Goal: Task Accomplishment & Management: Manage account settings

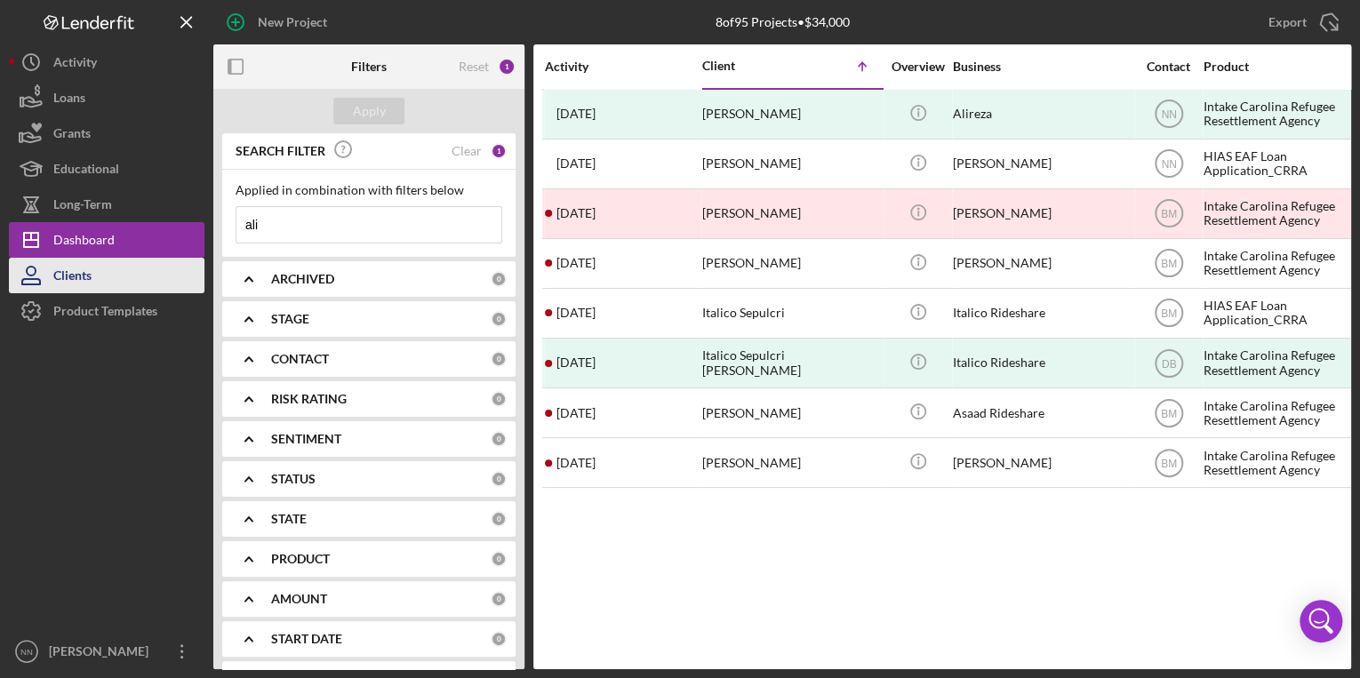
click at [79, 279] on div "Clients" at bounding box center [72, 278] width 38 height 40
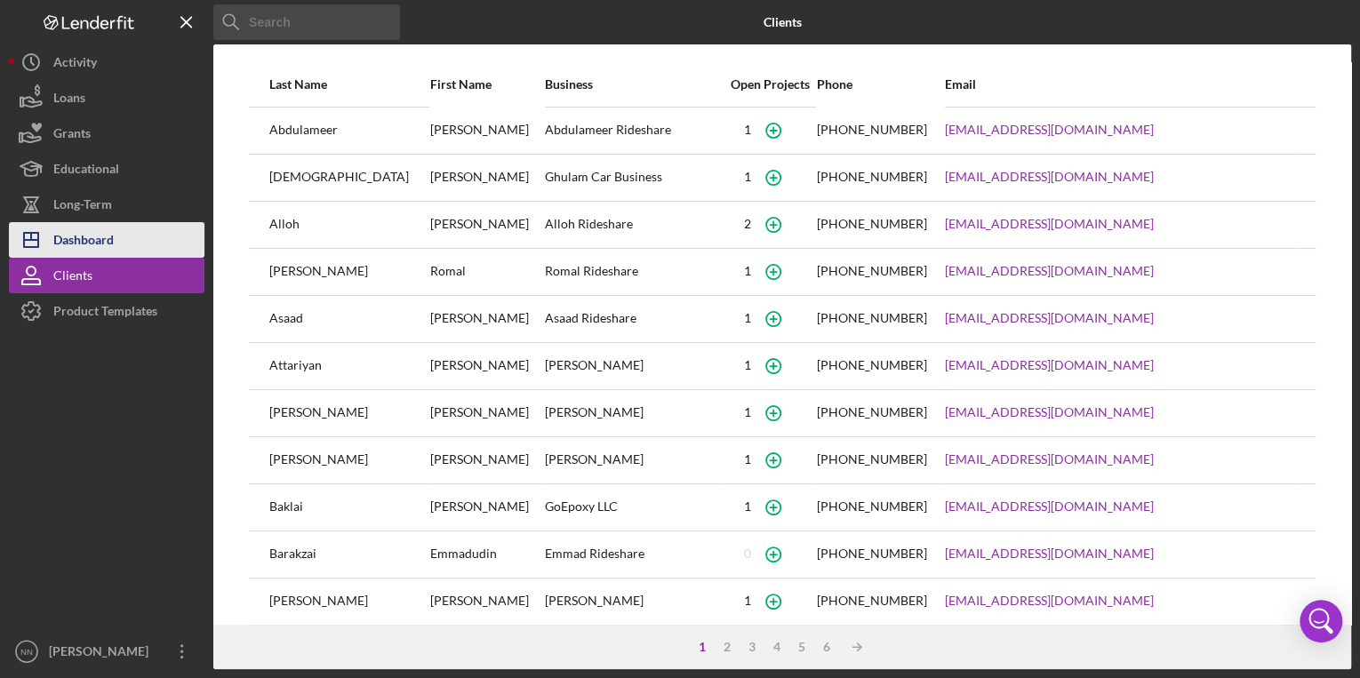
click at [140, 229] on button "Icon/Dashboard Dashboard" at bounding box center [107, 240] width 196 height 36
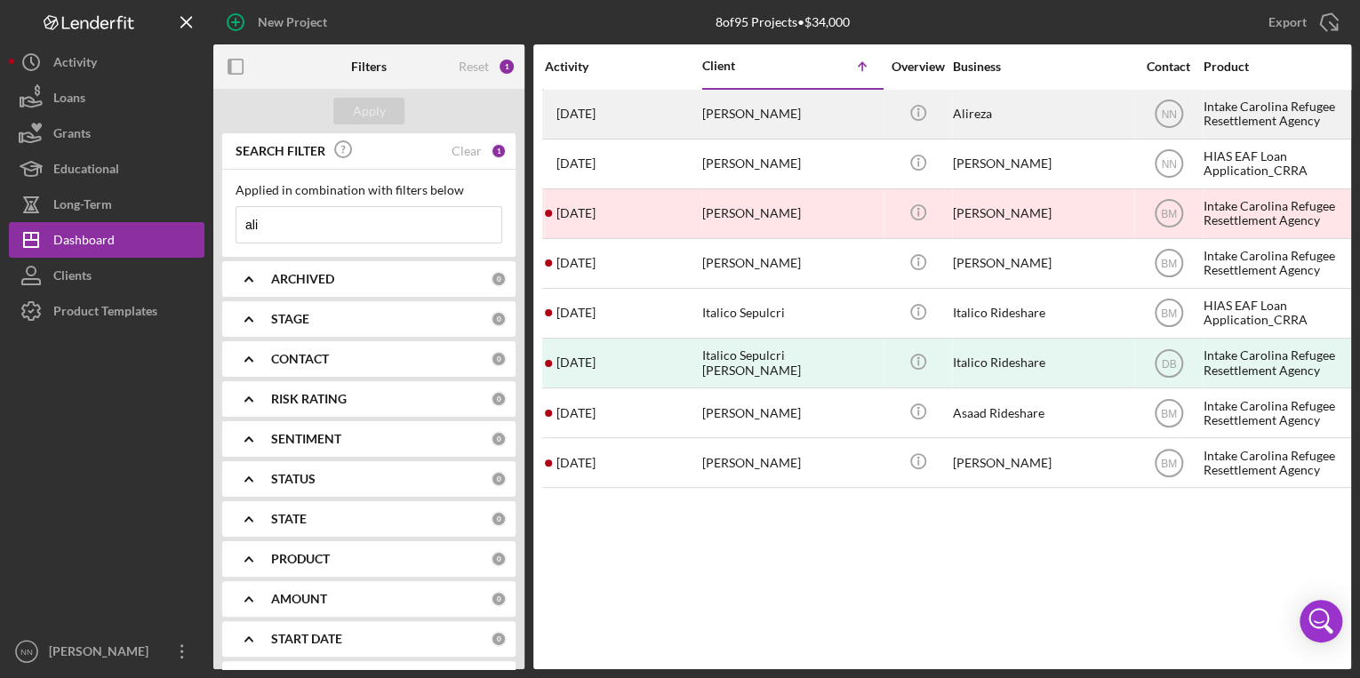
click at [785, 117] on div "[PERSON_NAME]" at bounding box center [791, 114] width 178 height 47
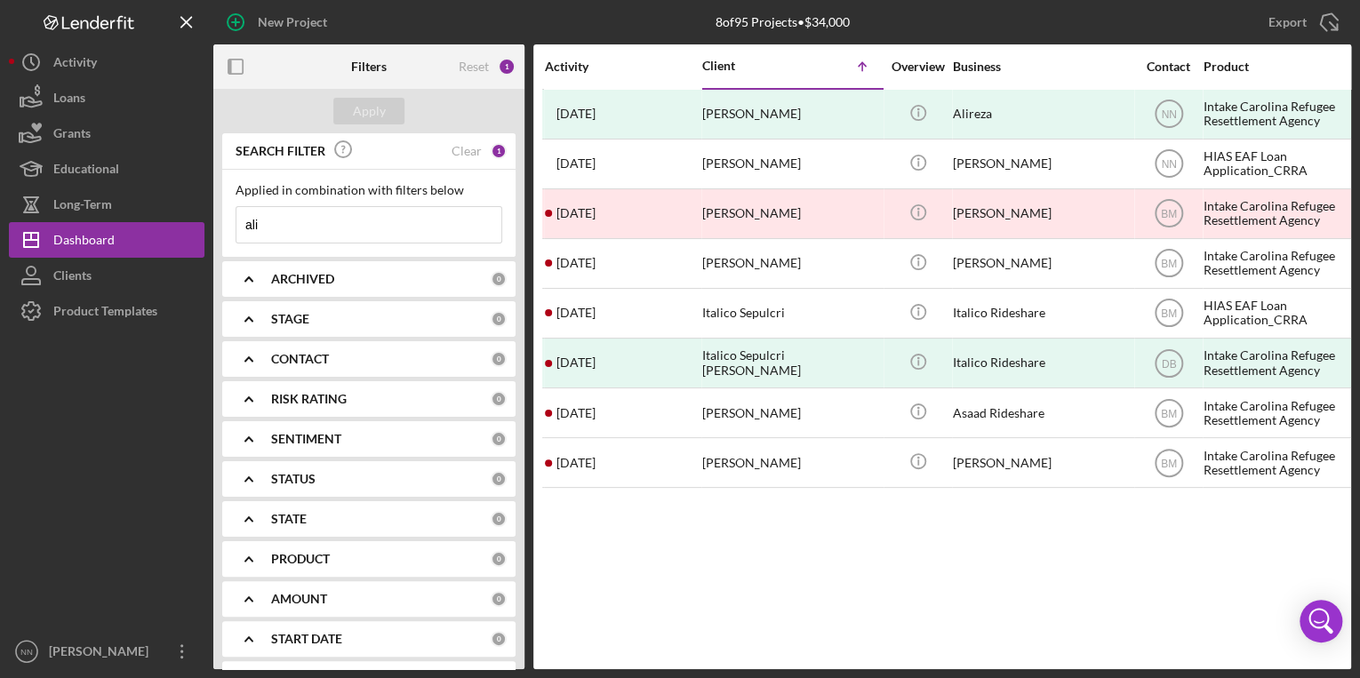
click at [363, 363] on div "CONTACT" at bounding box center [381, 359] width 220 height 14
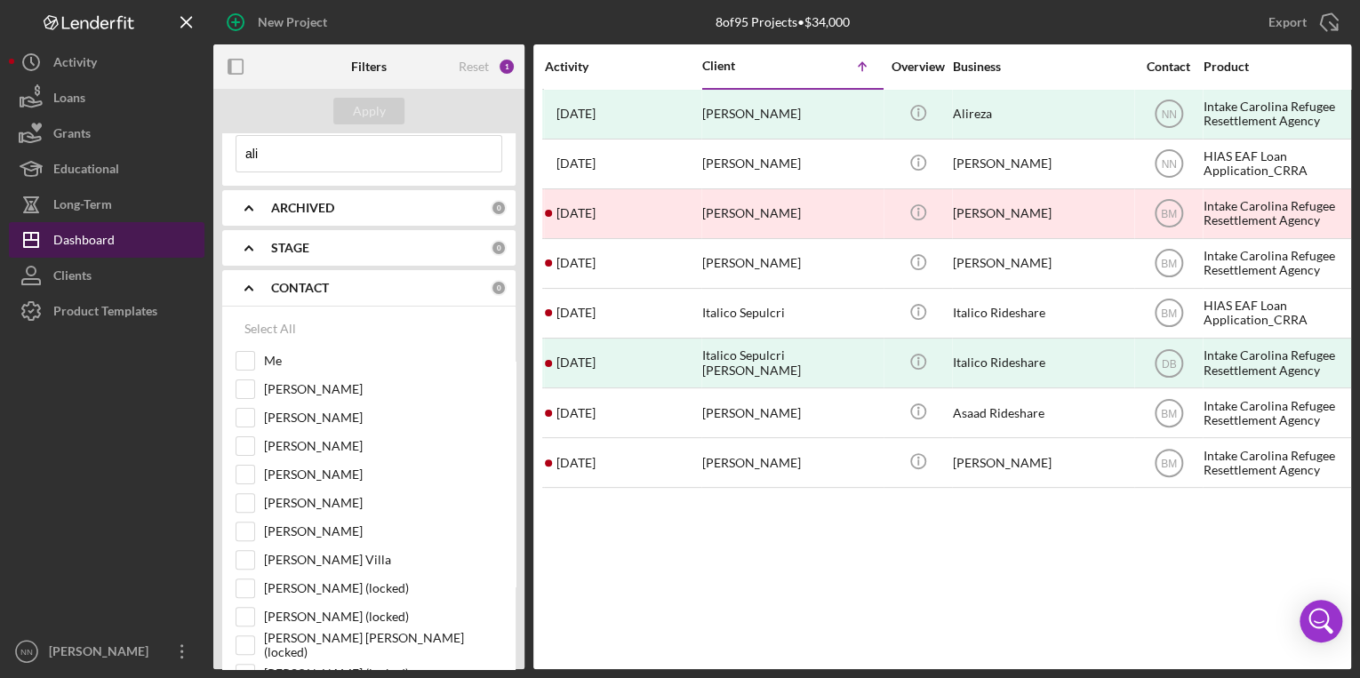
scroll to position [71, 0]
click at [69, 247] on div "Dashboard" at bounding box center [83, 242] width 61 height 40
click at [334, 249] on div "STAGE" at bounding box center [381, 248] width 220 height 14
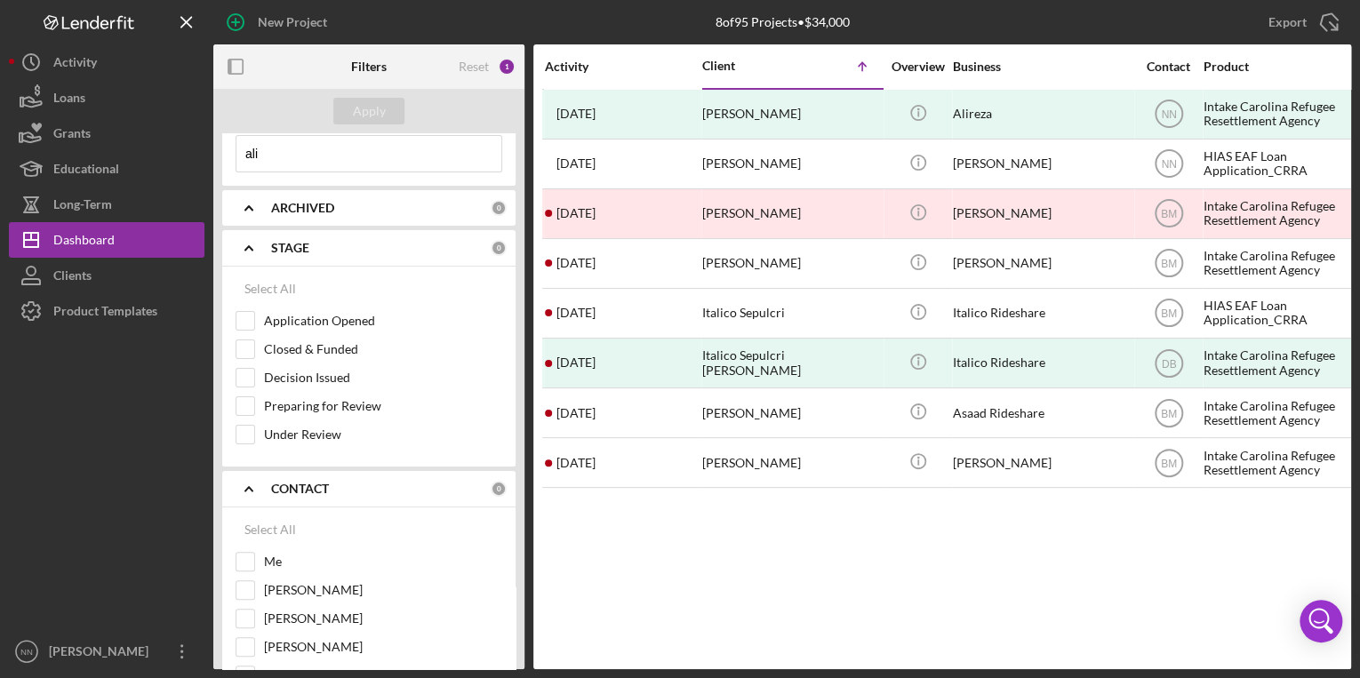
click at [334, 249] on div "STAGE" at bounding box center [381, 248] width 220 height 14
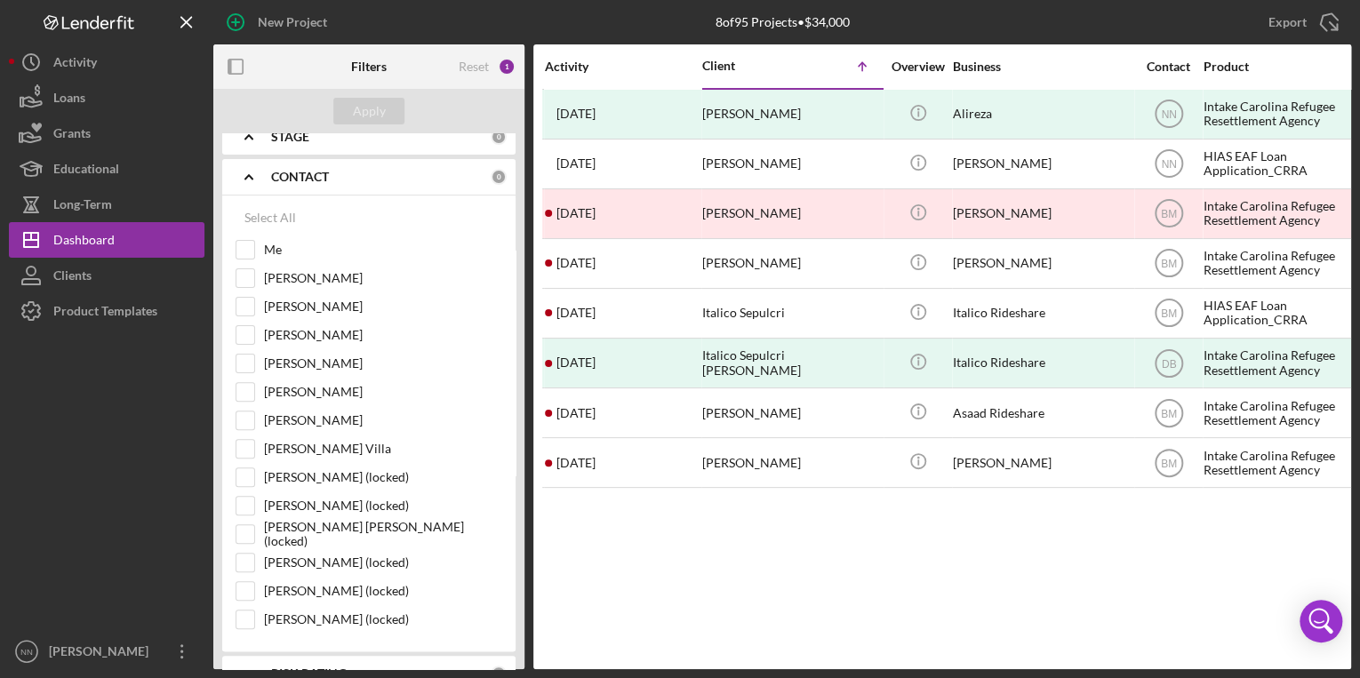
scroll to position [213, 0]
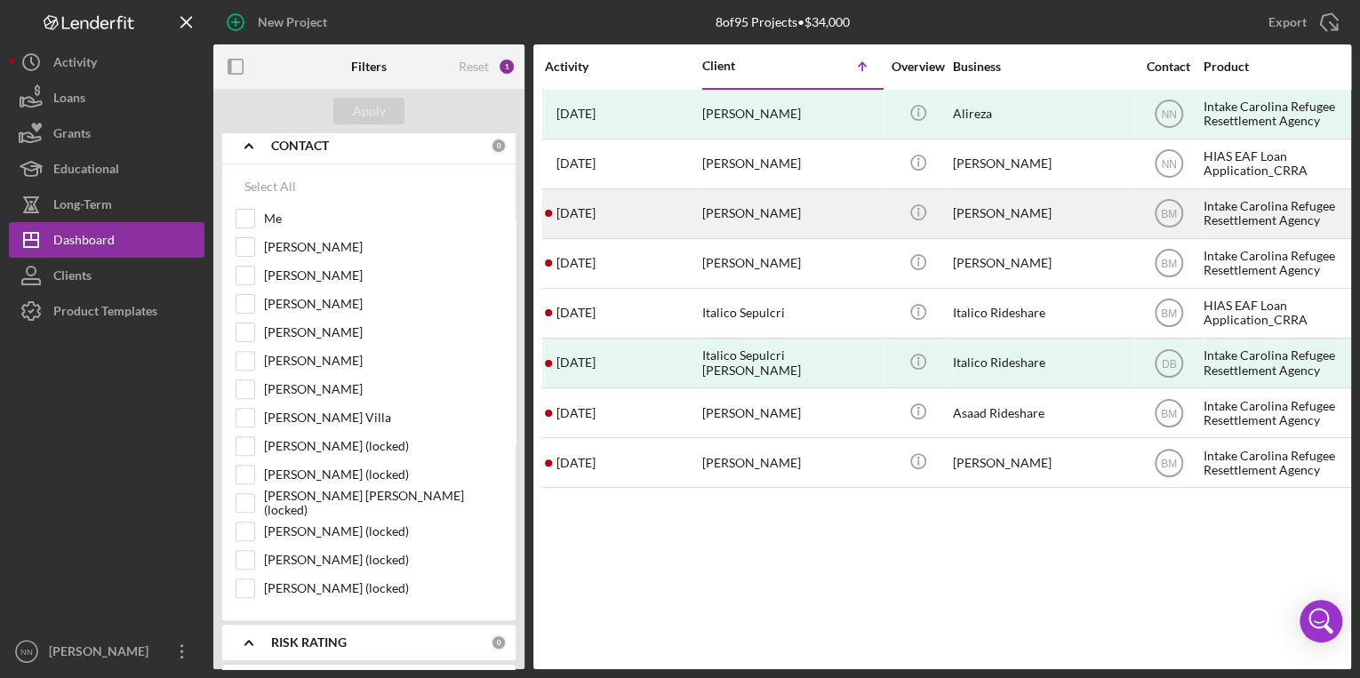
click at [1011, 213] on div "[PERSON_NAME]" at bounding box center [1042, 213] width 178 height 47
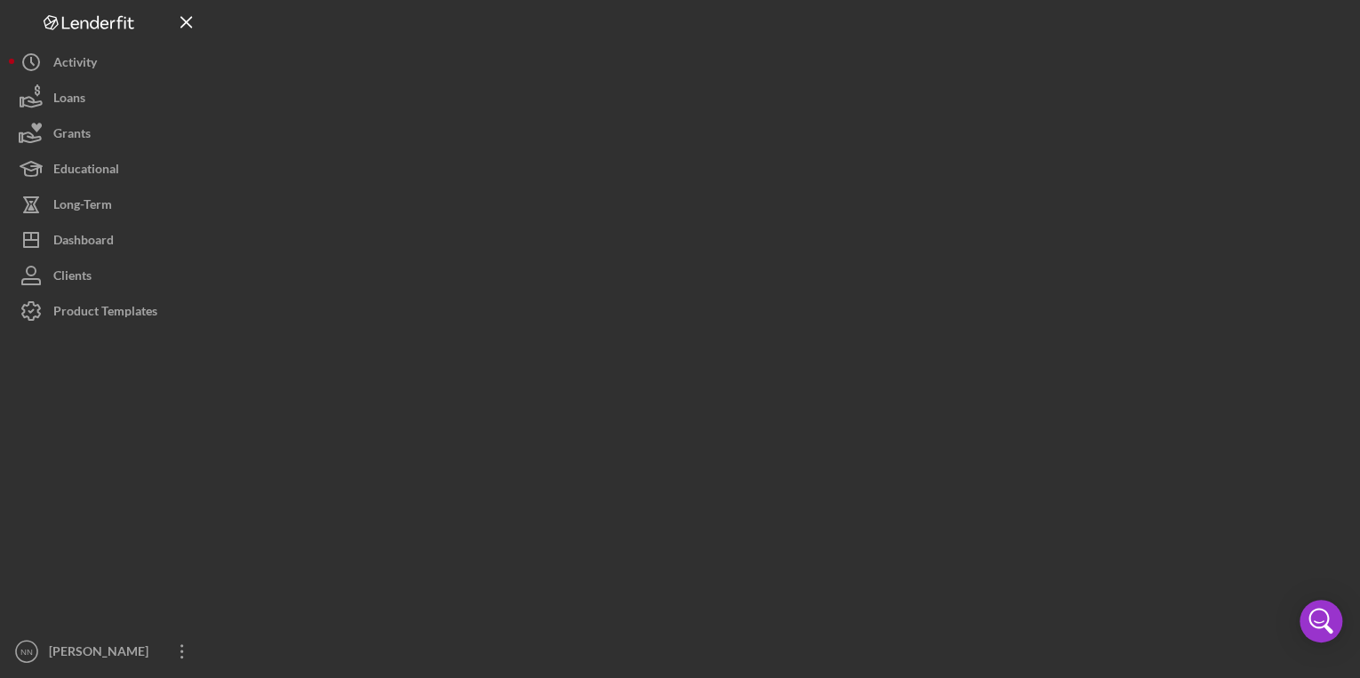
click at [1011, 213] on div at bounding box center [782, 334] width 1138 height 669
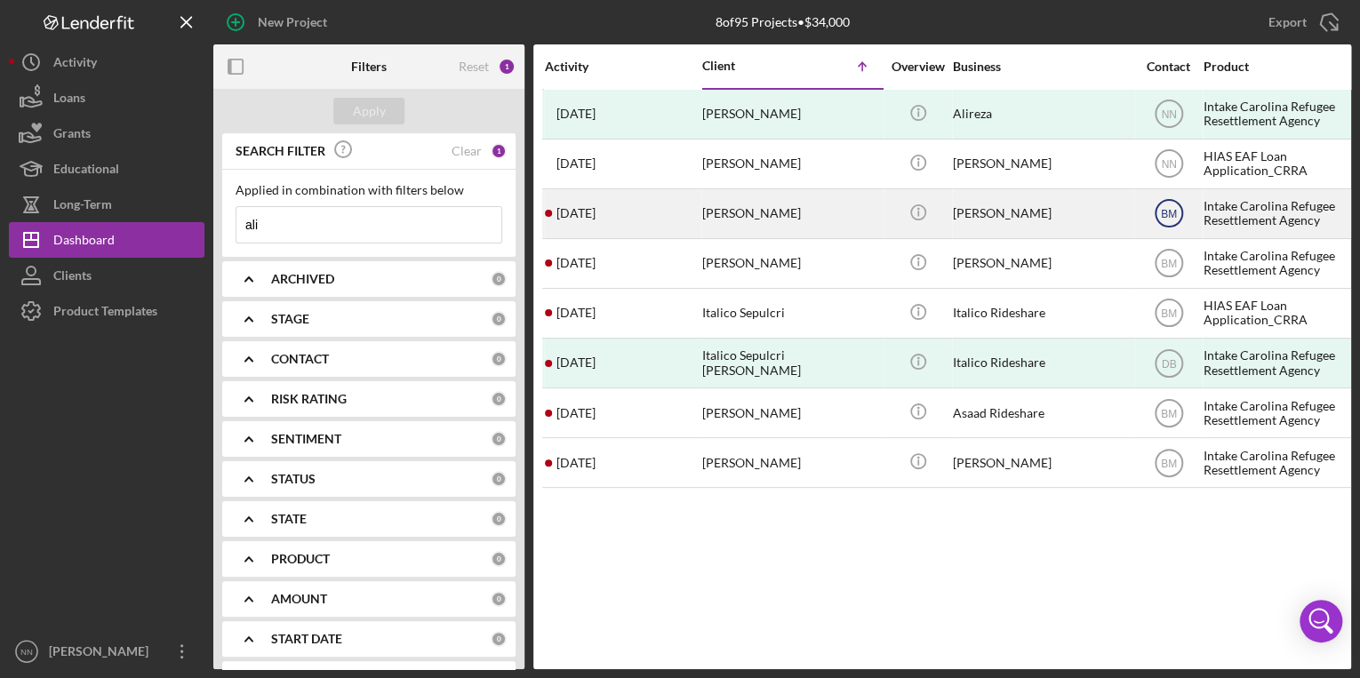
click at [1167, 217] on text "BM" at bounding box center [1169, 214] width 16 height 12
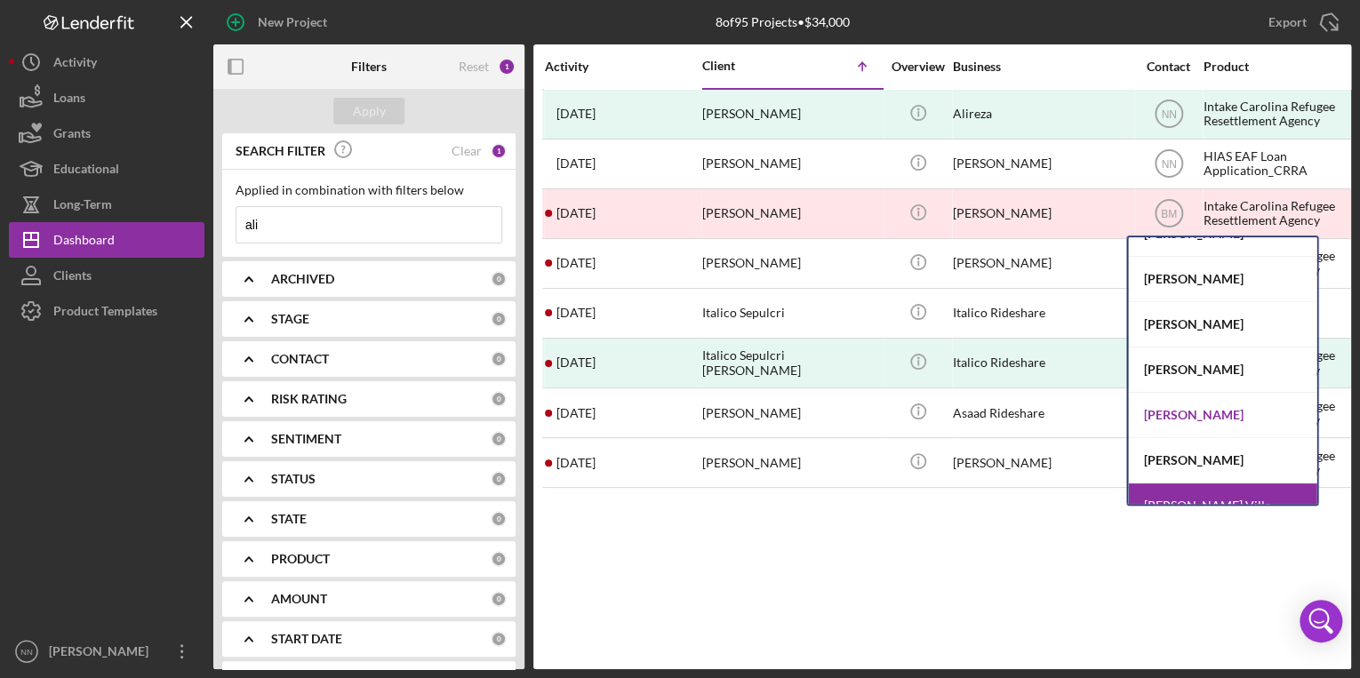
scroll to position [93, 0]
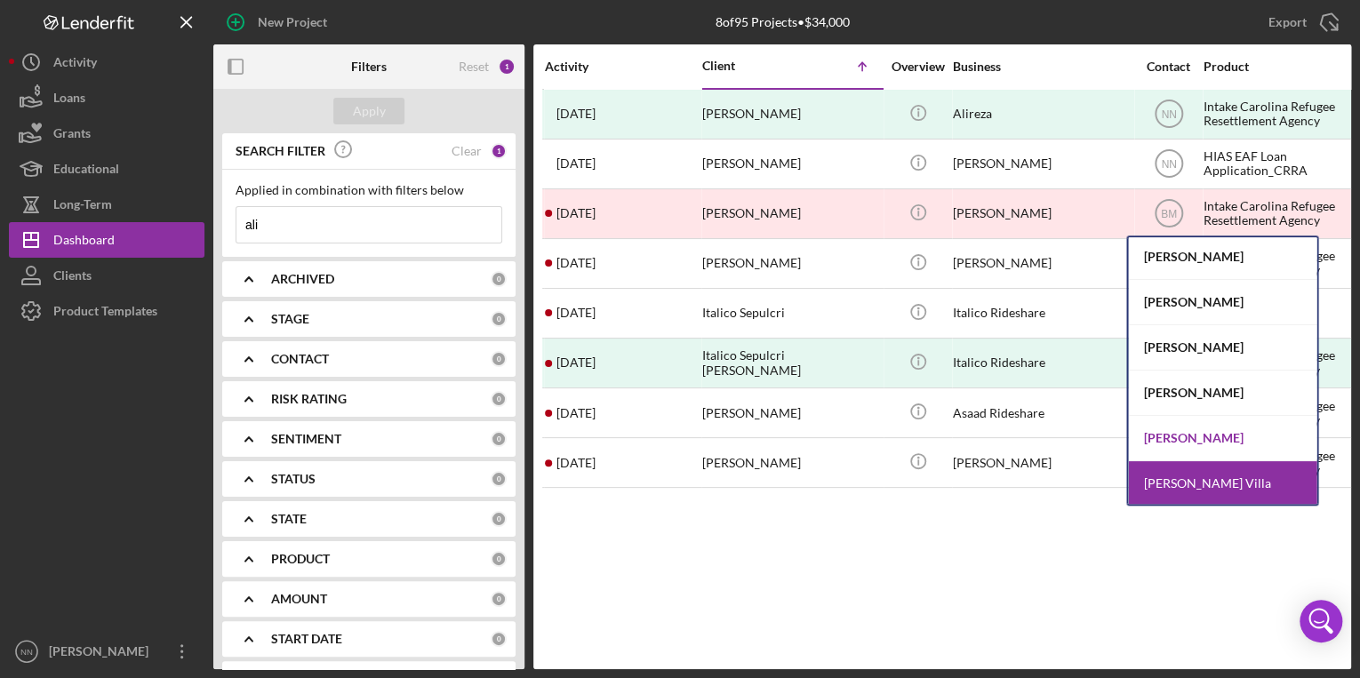
click at [1213, 435] on div "[PERSON_NAME]" at bounding box center [1222, 438] width 188 height 45
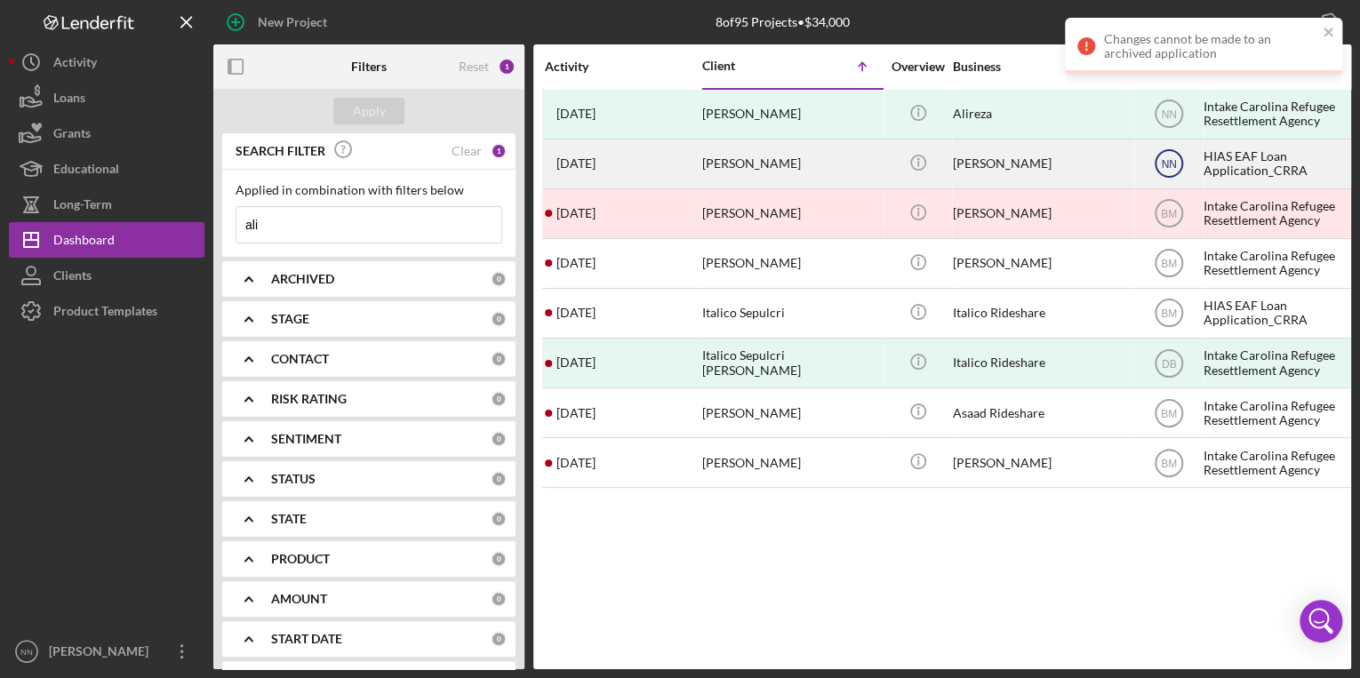
click at [1171, 121] on text "NN" at bounding box center [1168, 114] width 15 height 12
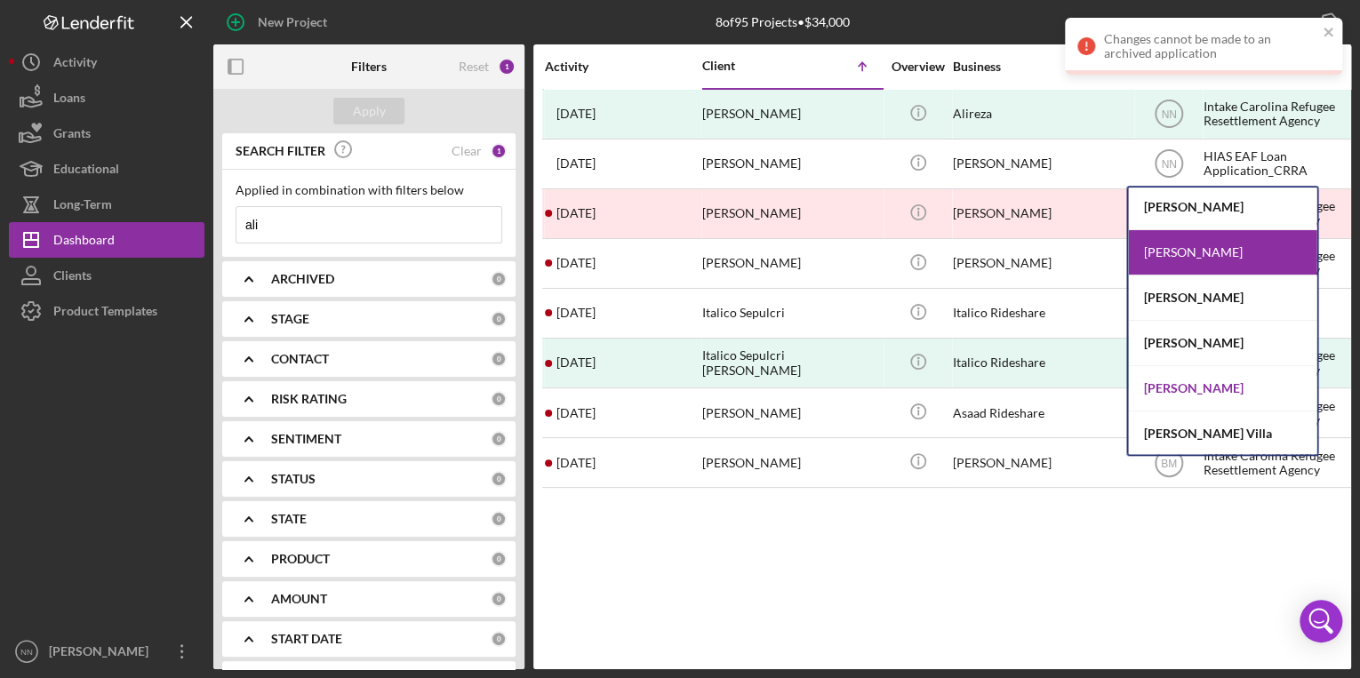
click at [1212, 395] on div "[PERSON_NAME]" at bounding box center [1222, 388] width 188 height 45
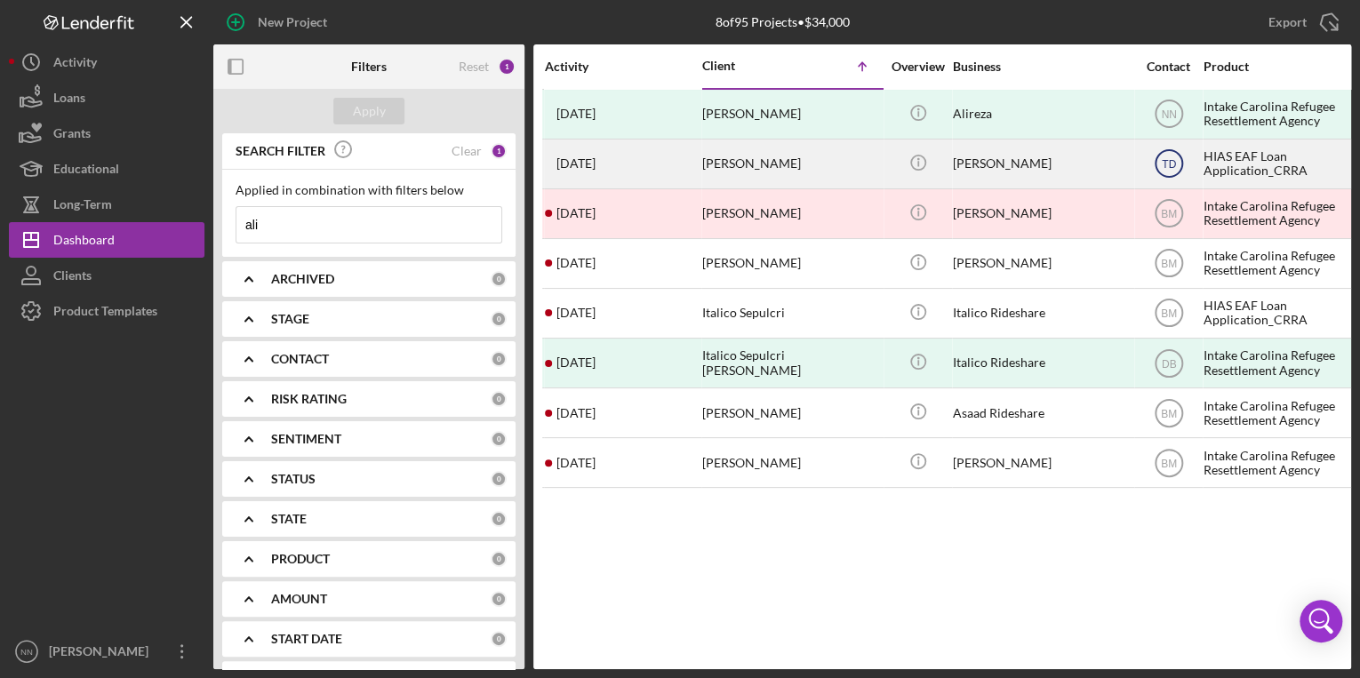
click at [1173, 121] on text "TD" at bounding box center [1168, 114] width 15 height 12
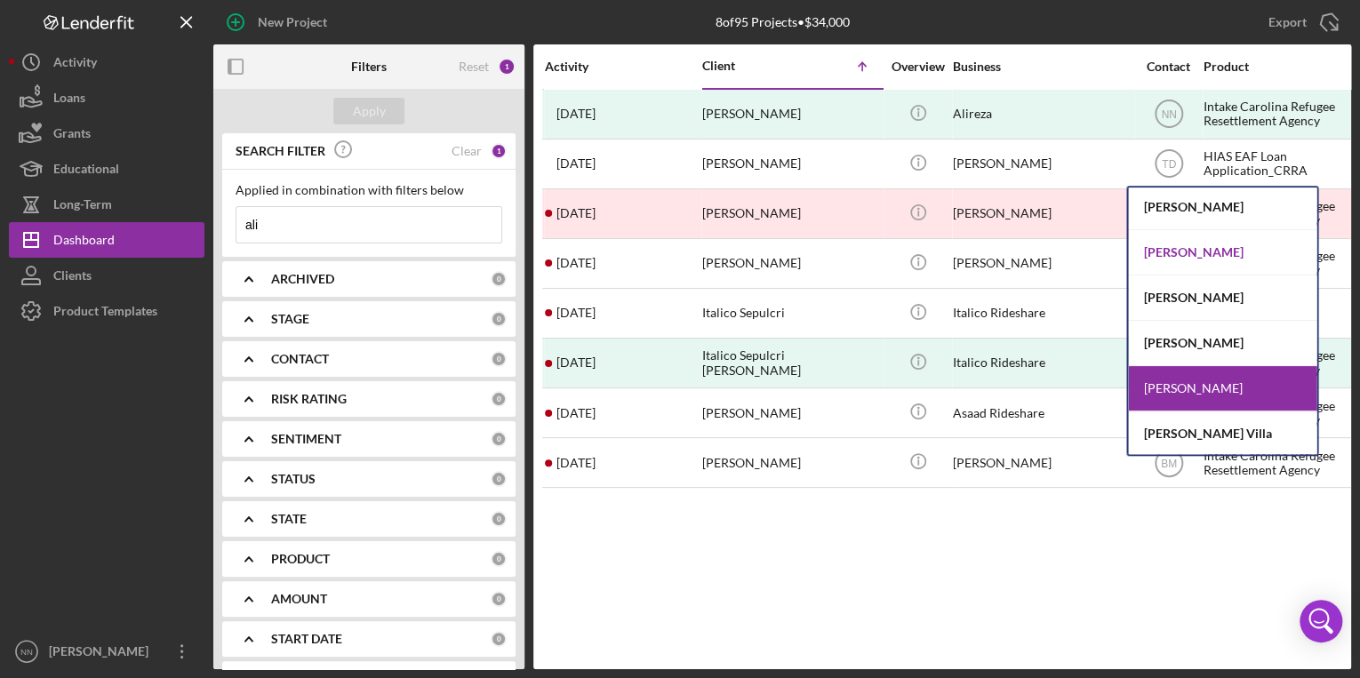
click at [1195, 251] on div "[PERSON_NAME]" at bounding box center [1222, 252] width 188 height 45
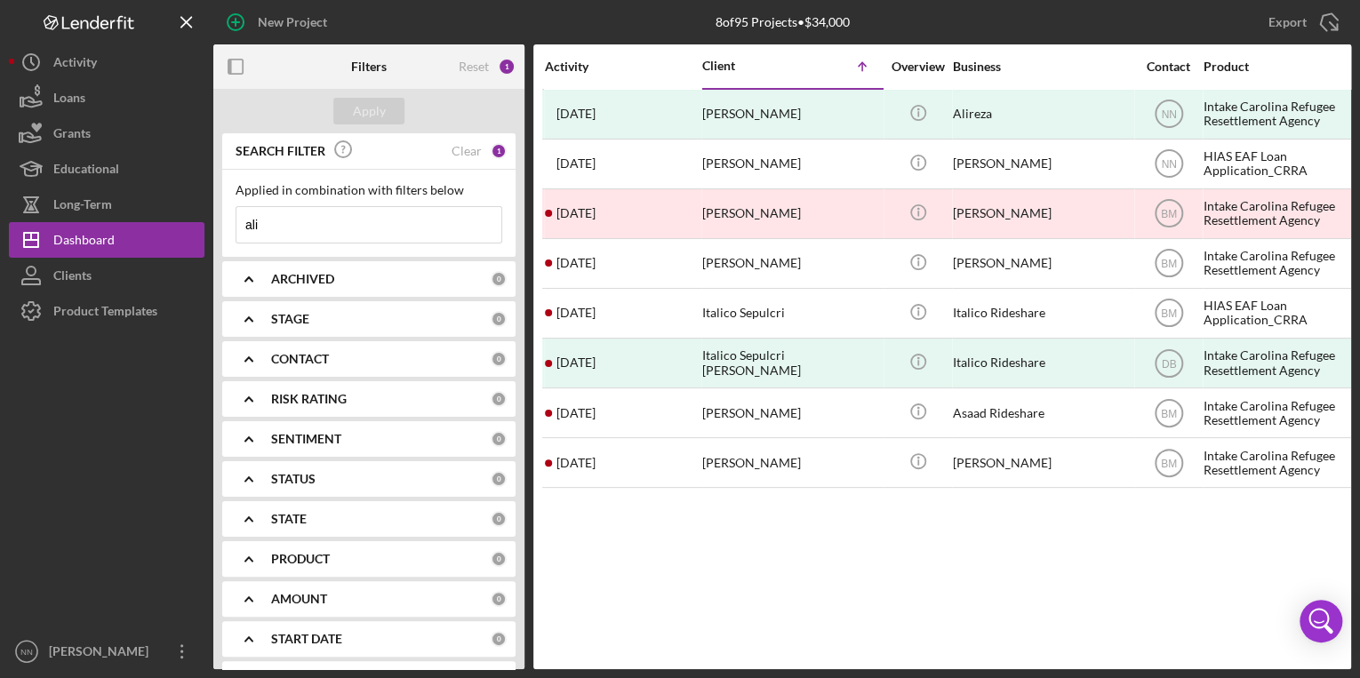
click at [398, 361] on div "CONTACT" at bounding box center [381, 359] width 220 height 14
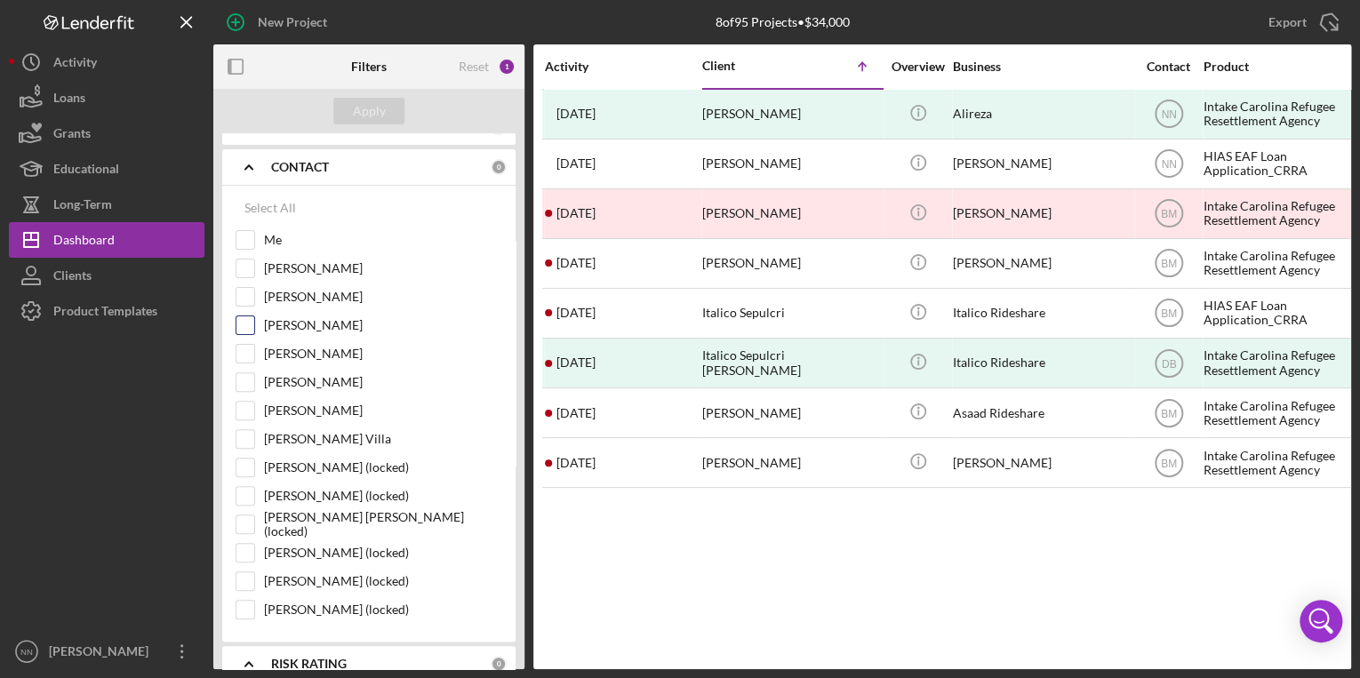
scroll to position [213, 0]
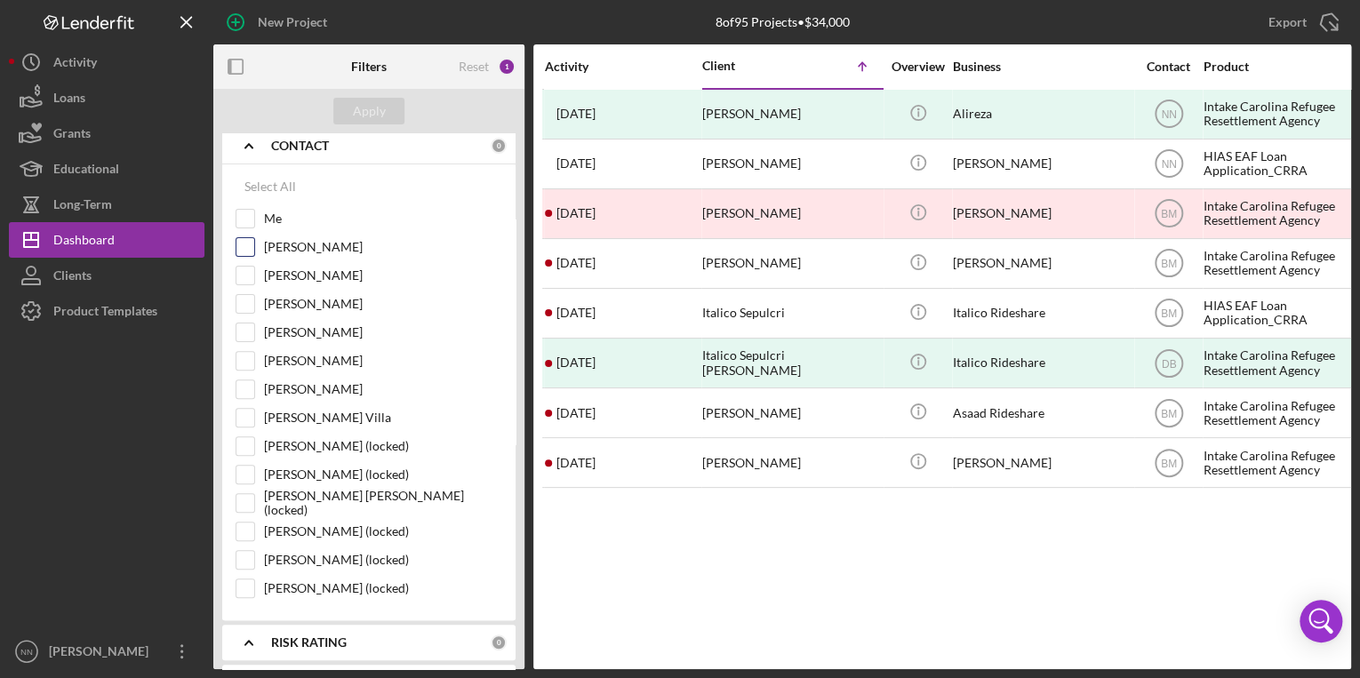
click at [249, 242] on input "[PERSON_NAME]" at bounding box center [245, 247] width 18 height 18
click at [387, 112] on button "Apply" at bounding box center [368, 111] width 71 height 27
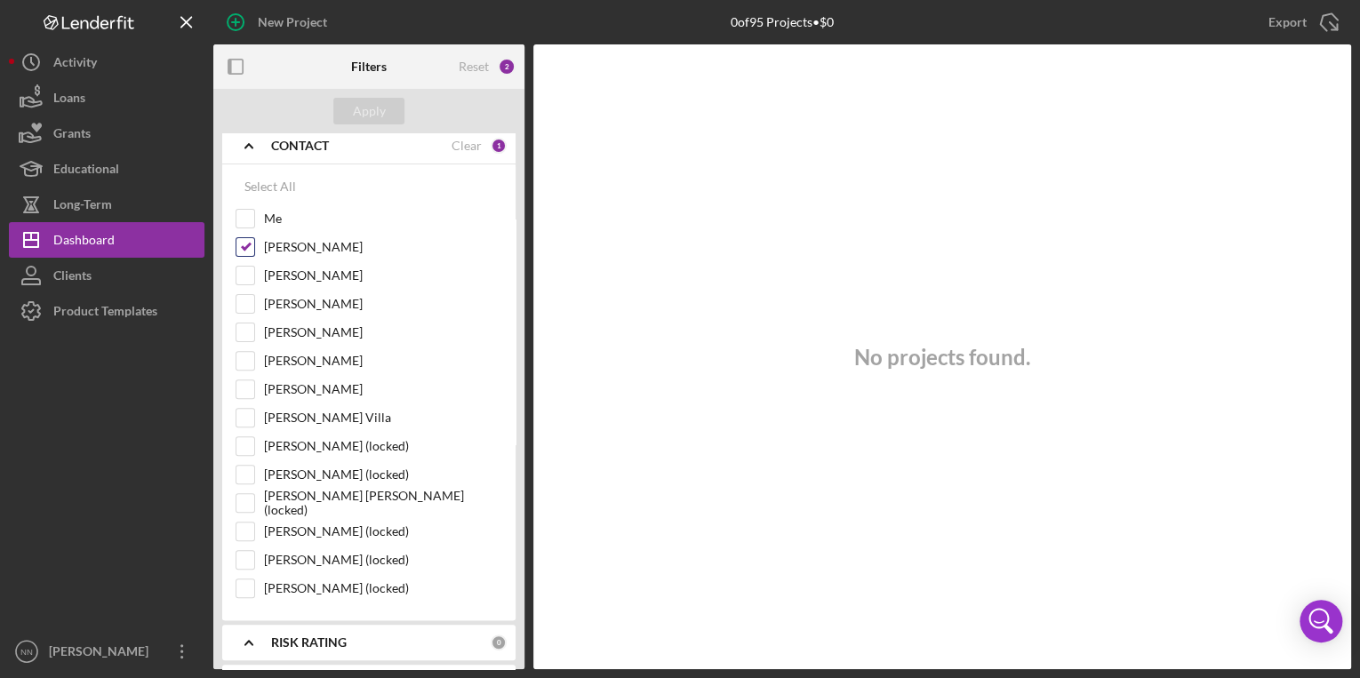
click at [248, 244] on input "[PERSON_NAME]" at bounding box center [245, 247] width 18 height 18
checkbox input "false"
click at [382, 109] on div "Apply" at bounding box center [369, 111] width 33 height 27
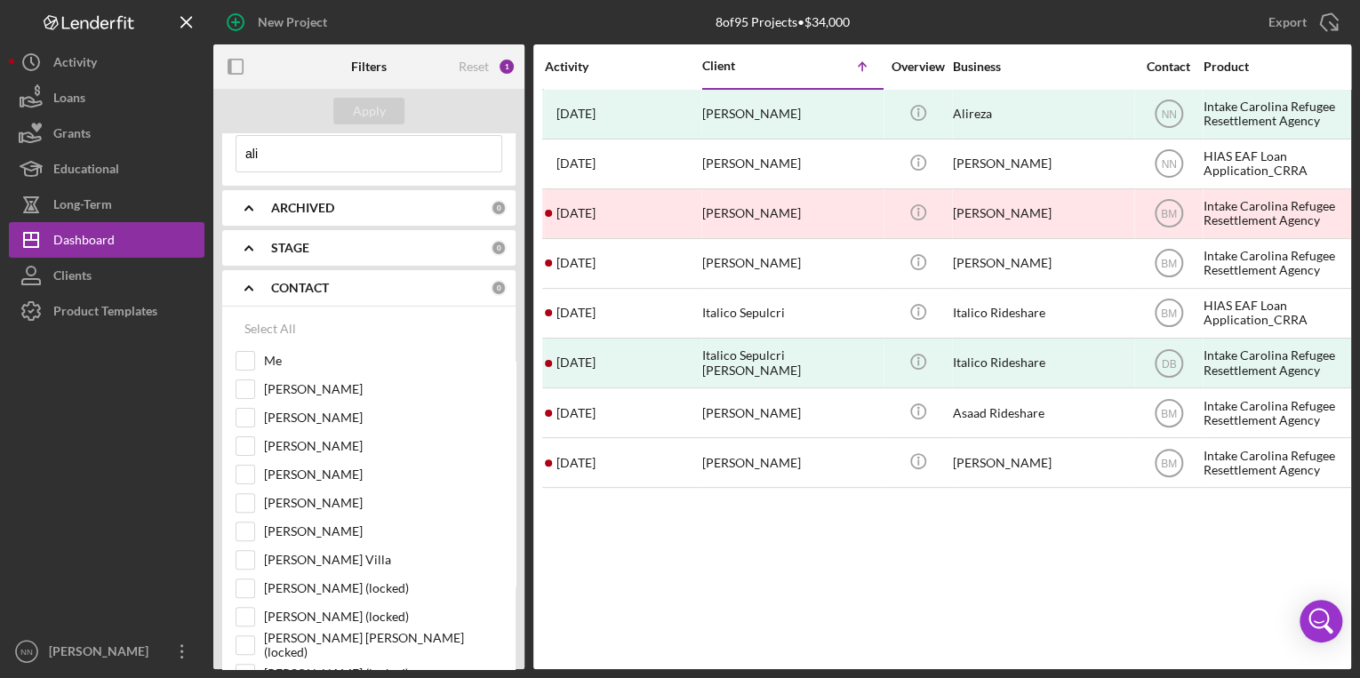
scroll to position [0, 0]
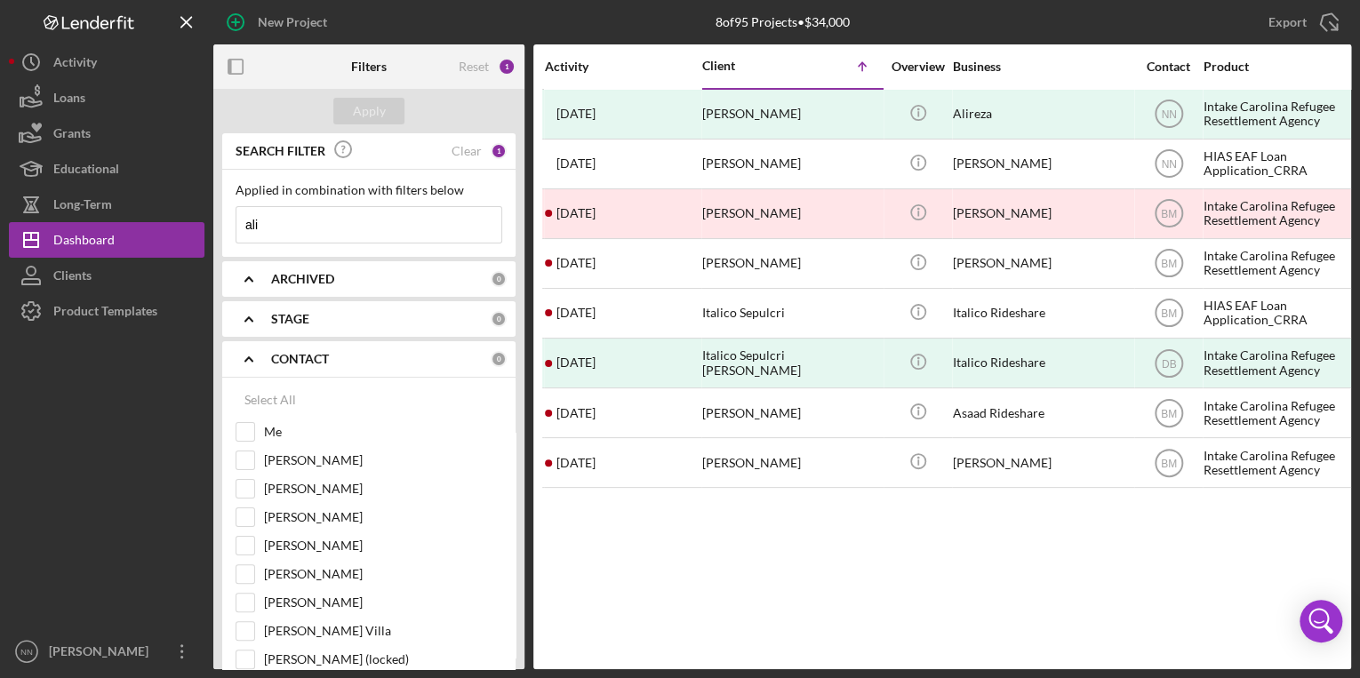
click at [458, 137] on div "SEARCH FILTER Clear 1" at bounding box center [369, 152] width 276 height 40
click at [459, 153] on div "Clear" at bounding box center [466, 151] width 30 height 14
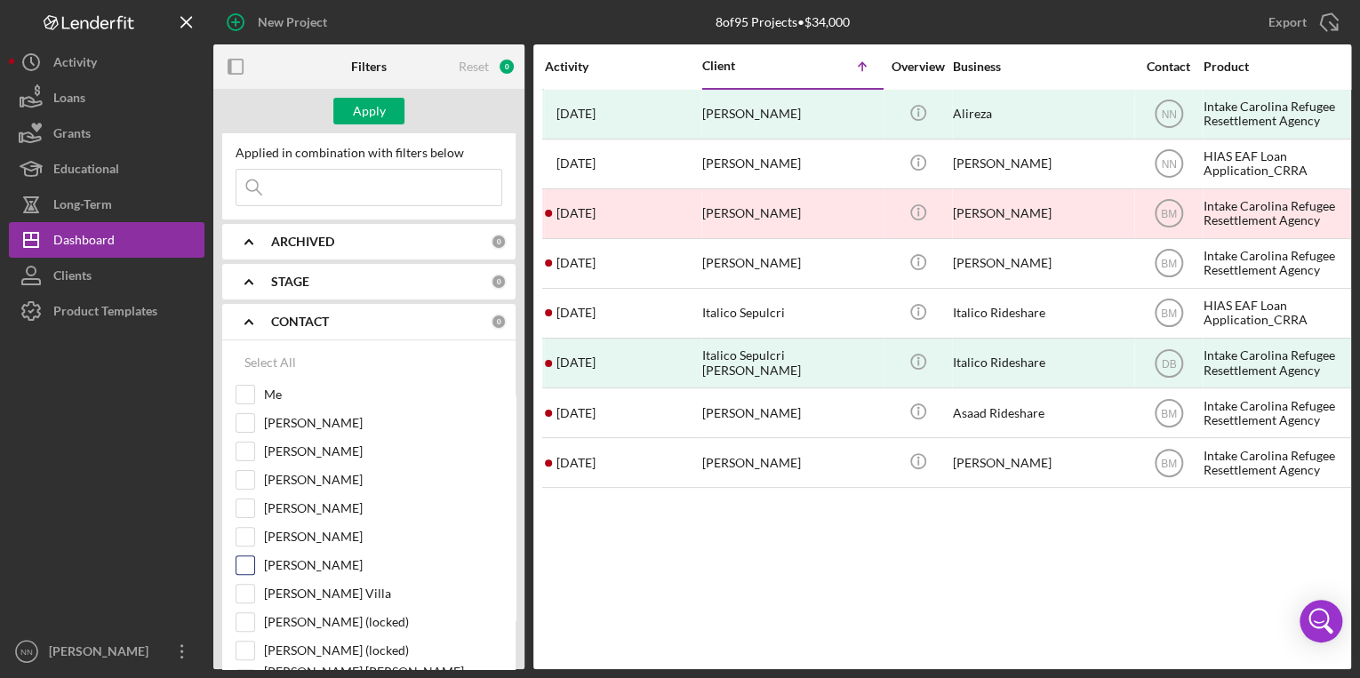
scroll to position [71, 0]
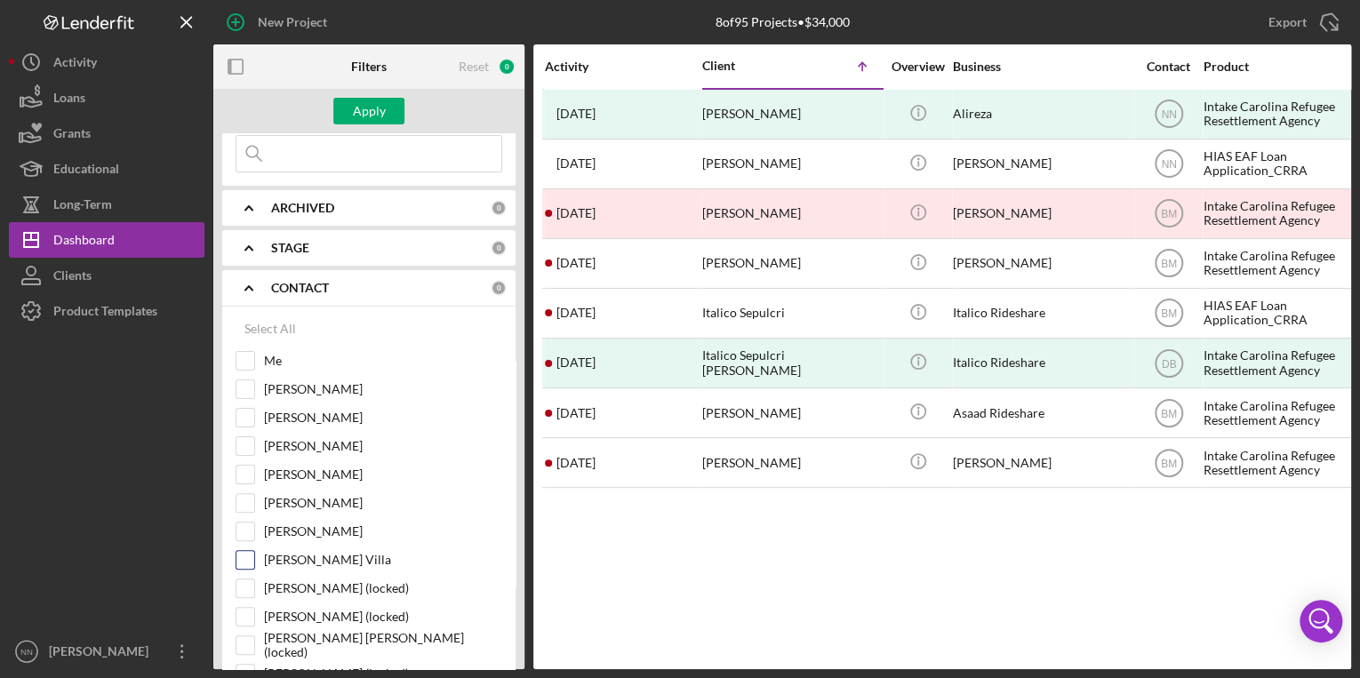
click at [238, 553] on input "[PERSON_NAME] Villa" at bounding box center [245, 560] width 18 height 18
click at [369, 118] on div "Apply" at bounding box center [369, 111] width 33 height 27
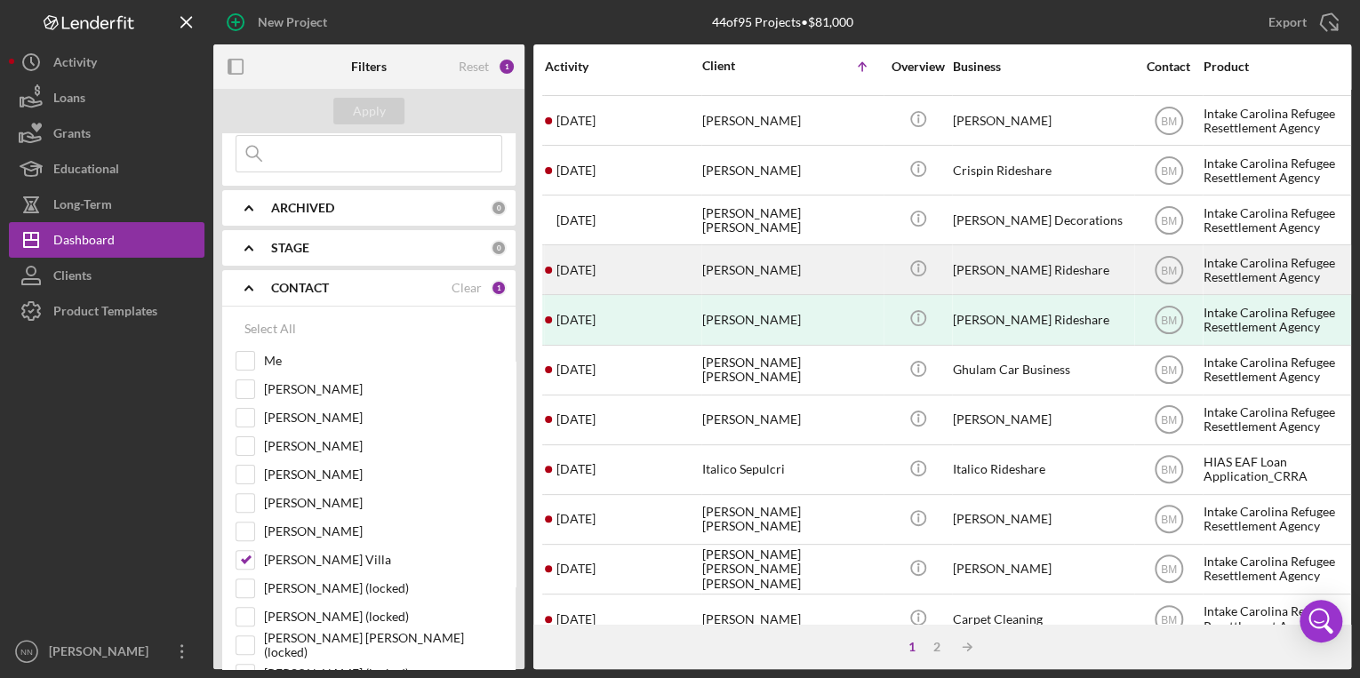
scroll to position [355, 0]
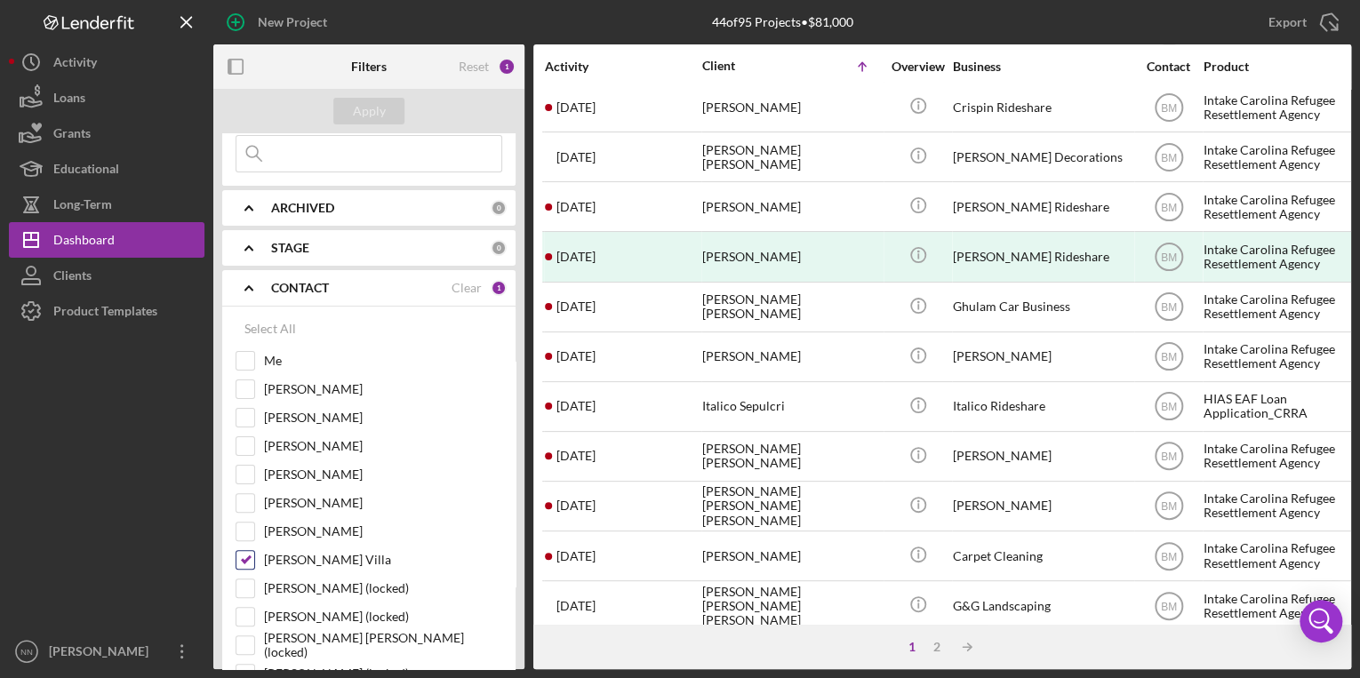
click at [236, 560] on div at bounding box center [246, 560] width 20 height 20
click at [237, 551] on input "[PERSON_NAME] Villa" at bounding box center [245, 560] width 18 height 18
checkbox input "false"
click at [243, 580] on input "[PERSON_NAME] (locked)" at bounding box center [245, 588] width 18 height 18
checkbox input "true"
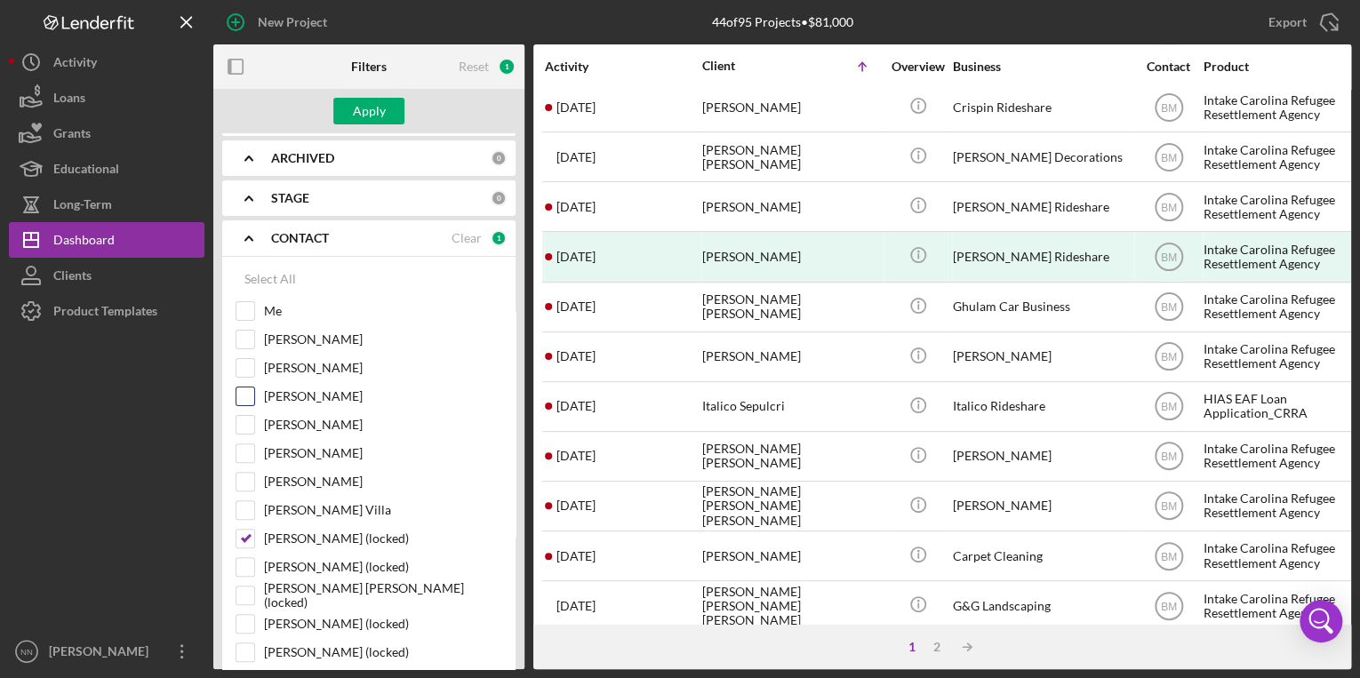
scroll to position [142, 0]
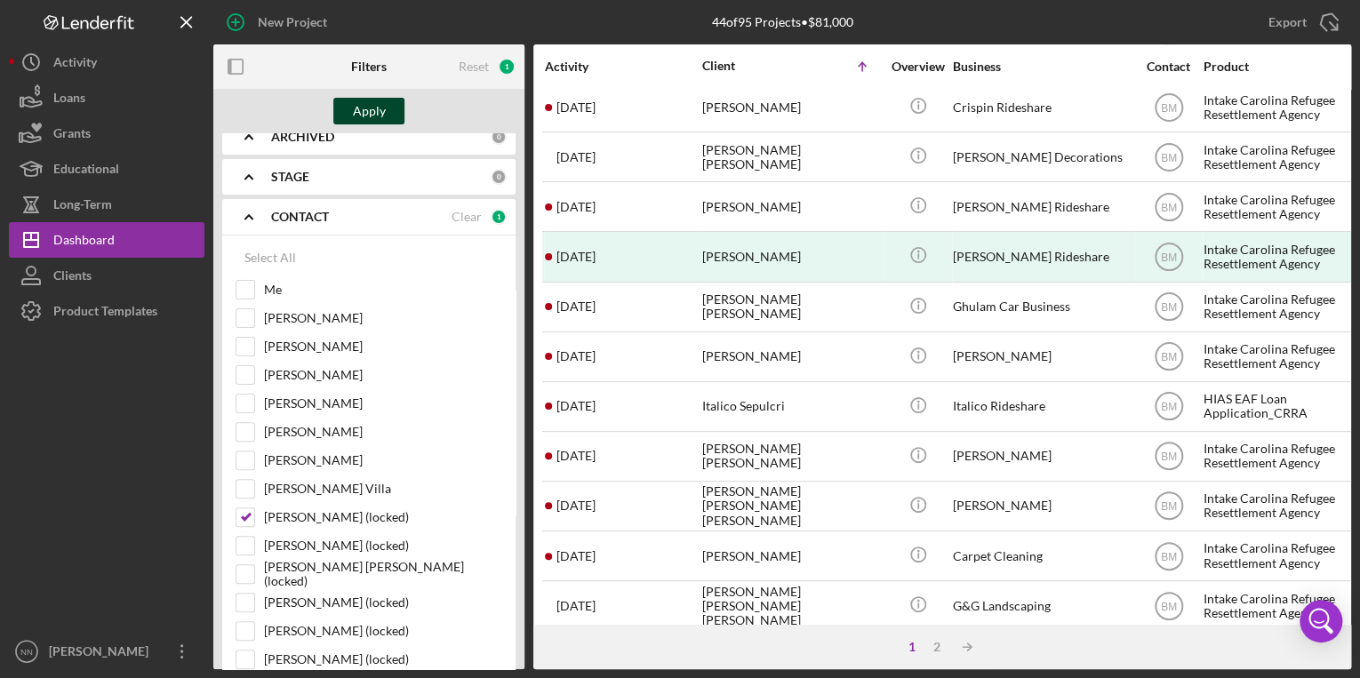
click at [370, 100] on div "Apply" at bounding box center [369, 111] width 33 height 27
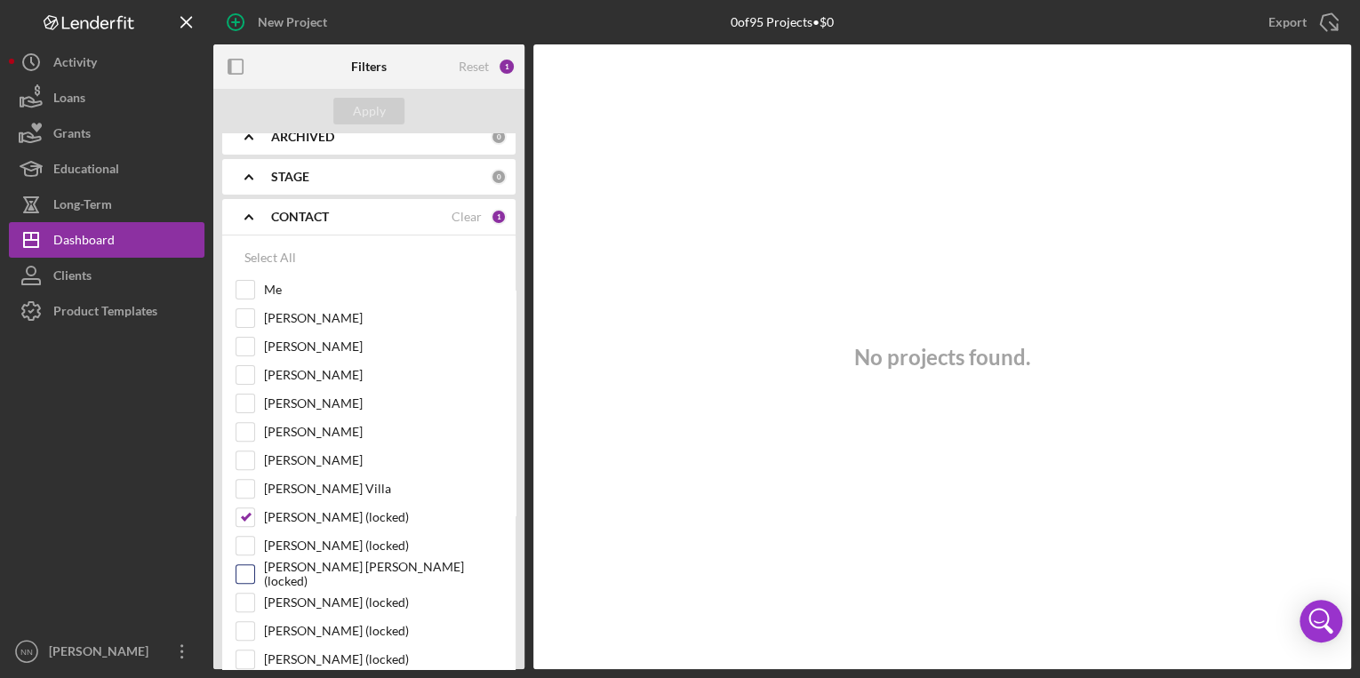
click at [245, 566] on input "[PERSON_NAME] [PERSON_NAME] (locked)" at bounding box center [245, 574] width 18 height 18
checkbox input "true"
click at [246, 523] on div at bounding box center [246, 517] width 20 height 20
click at [239, 517] on input "[PERSON_NAME] (locked)" at bounding box center [245, 517] width 18 height 18
checkbox input "false"
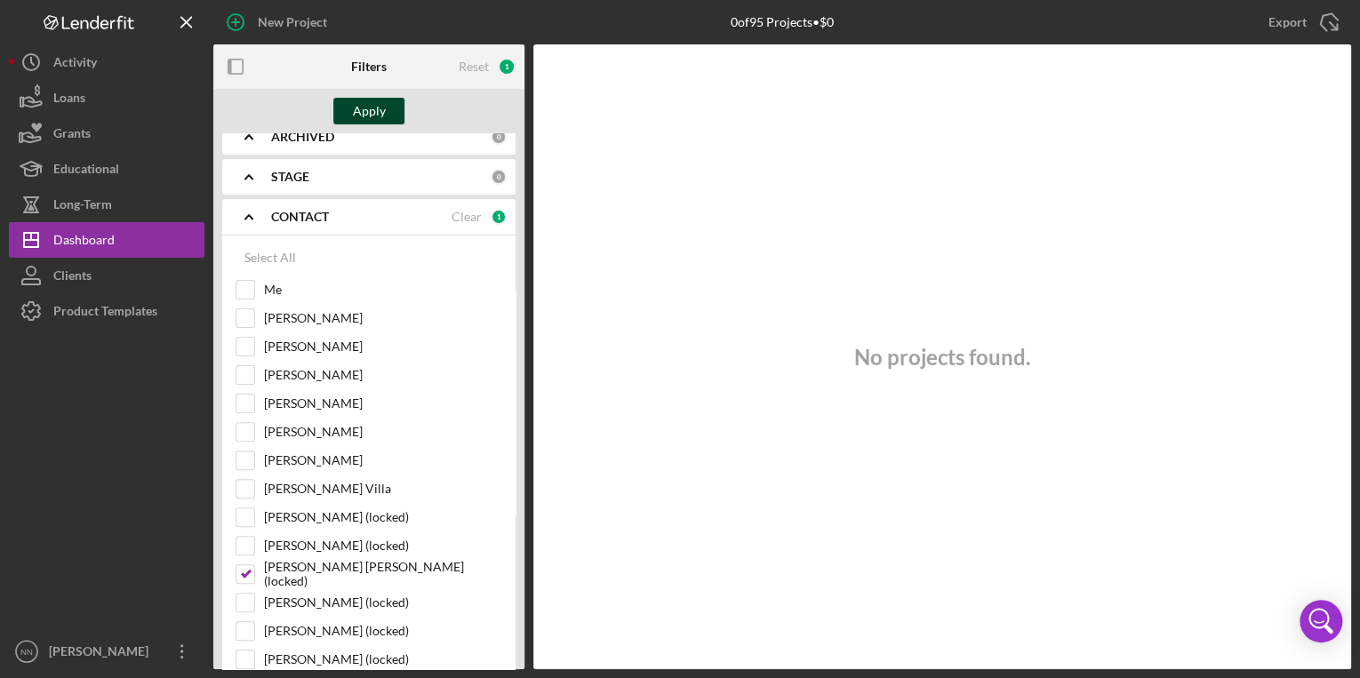
click at [355, 111] on div "Apply" at bounding box center [369, 111] width 33 height 27
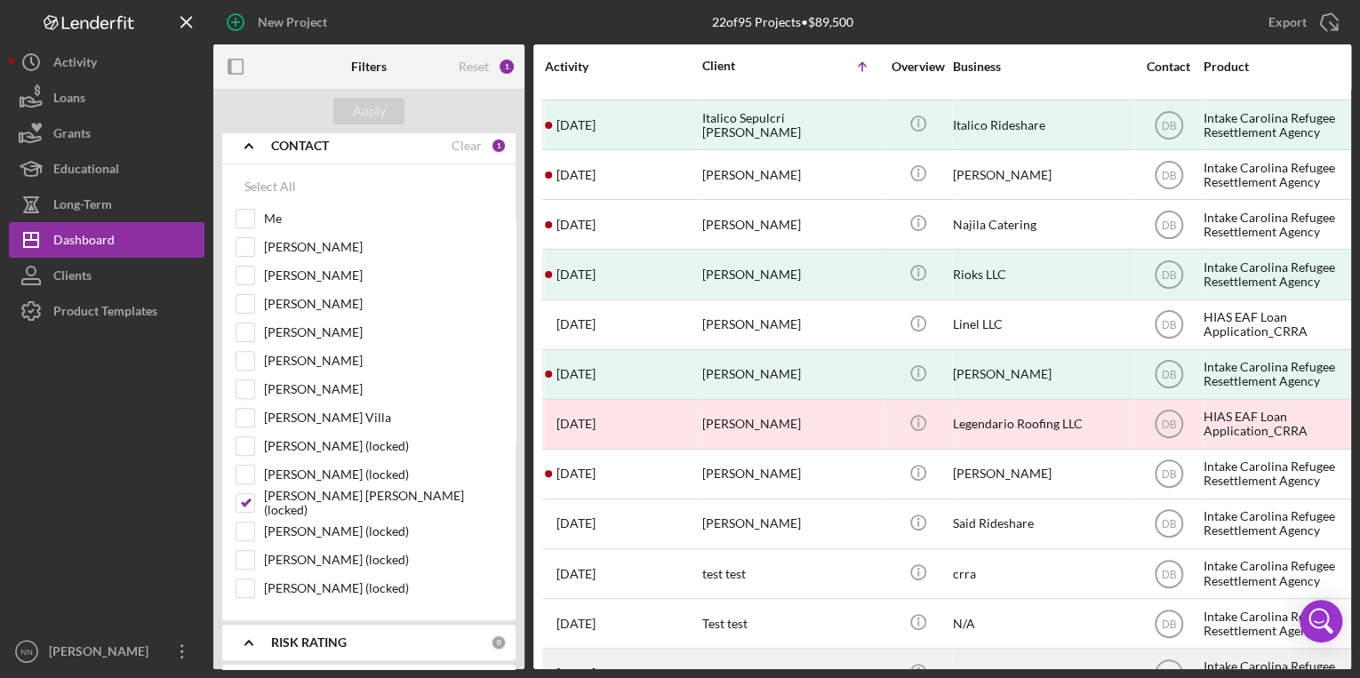
scroll to position [536, 0]
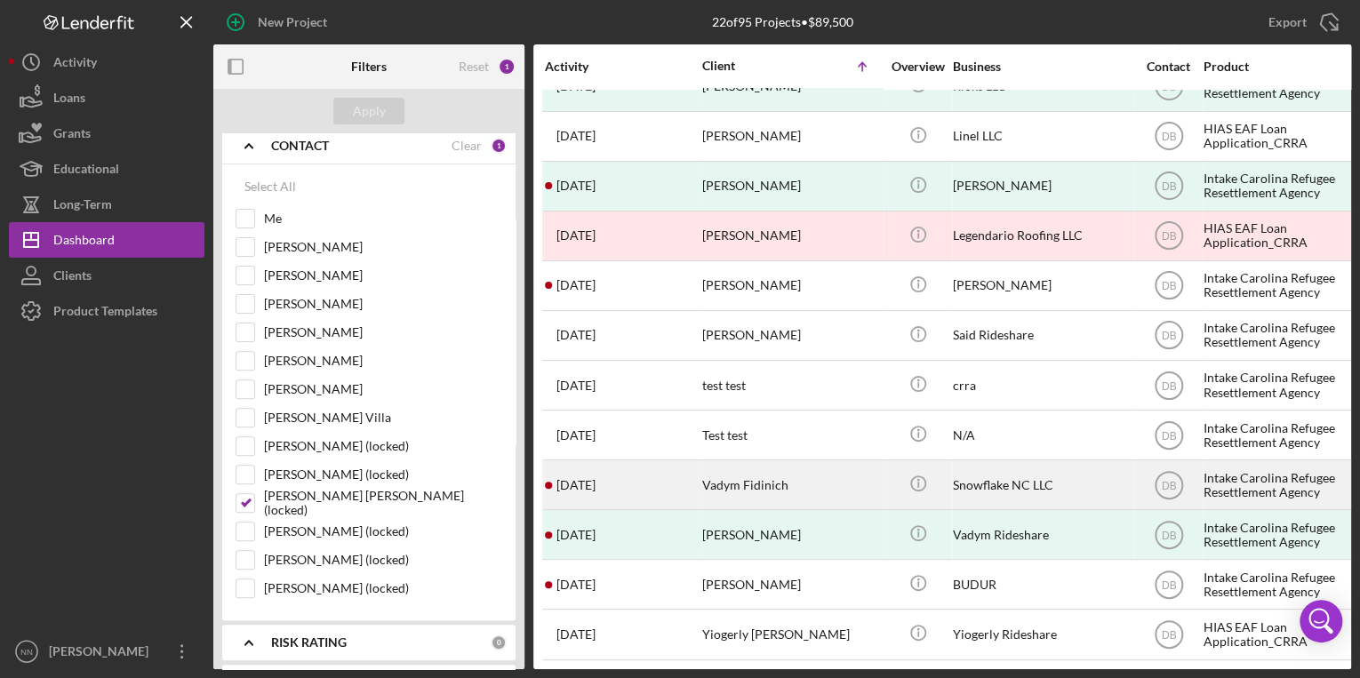
click at [785, 467] on div "Vadym Fidinich" at bounding box center [791, 484] width 178 height 47
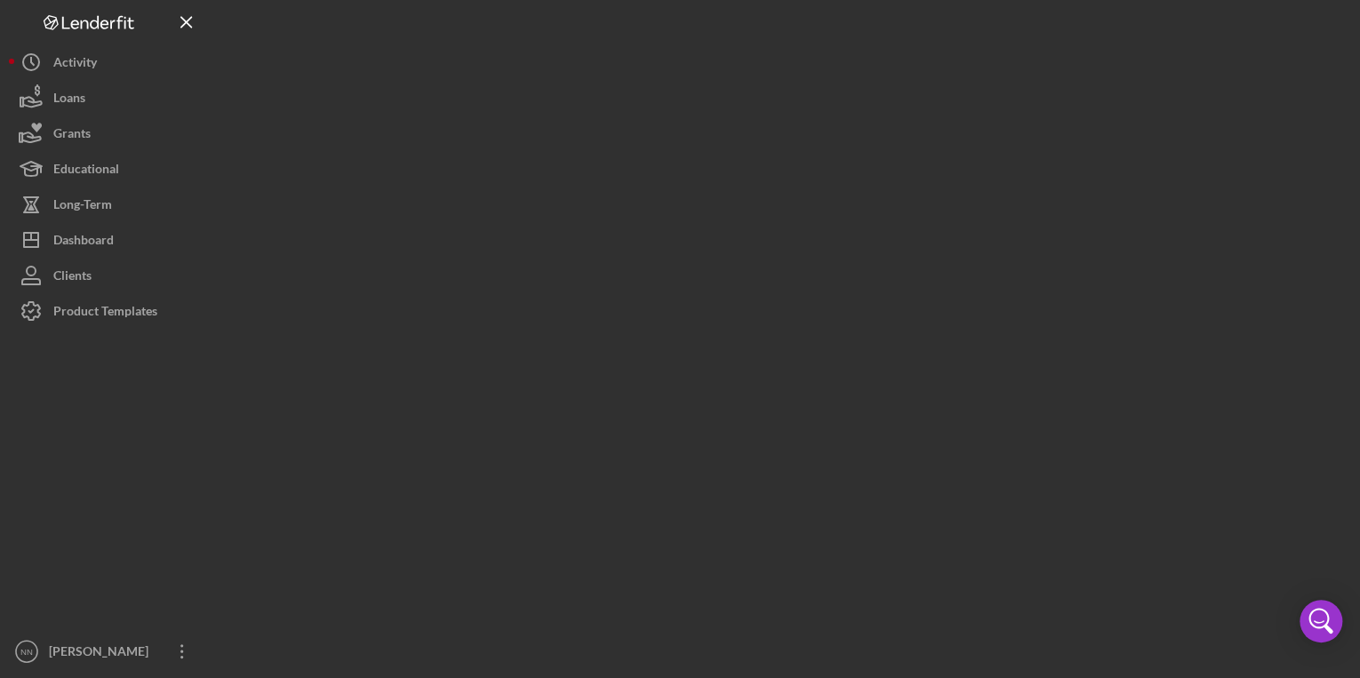
click at [785, 467] on div at bounding box center [782, 334] width 1138 height 669
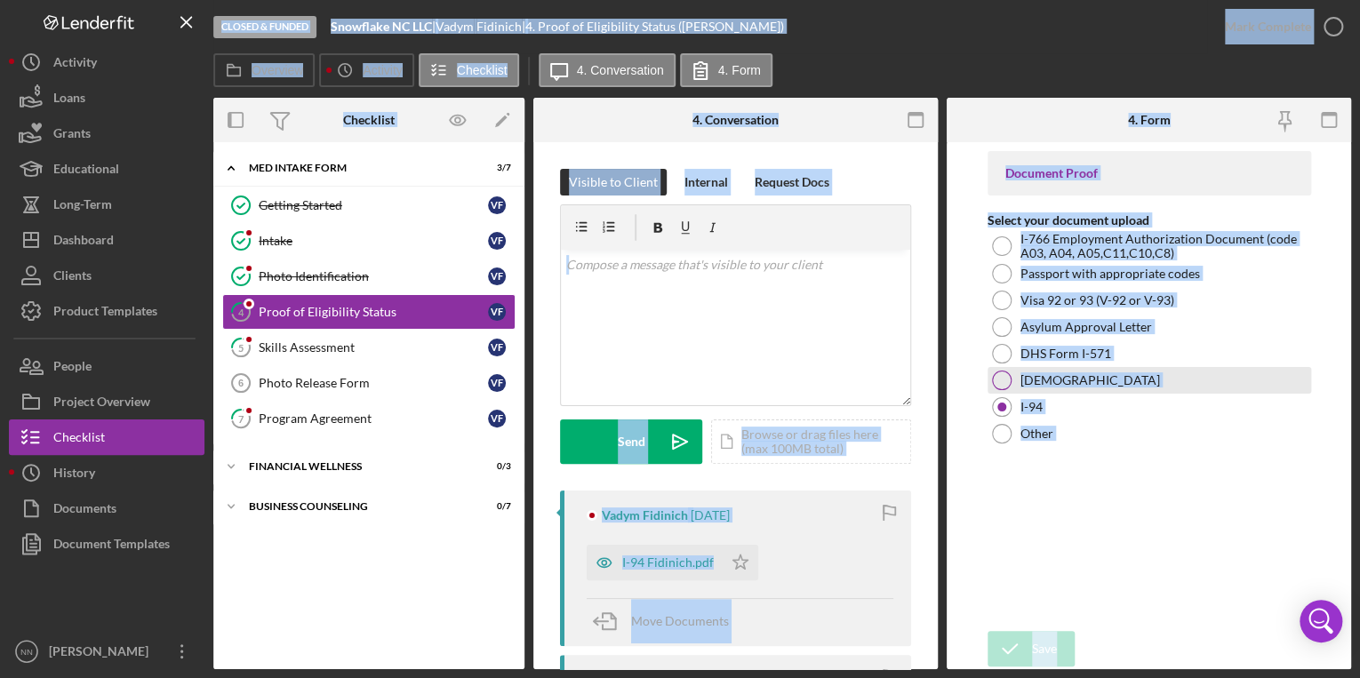
click at [1298, 390] on div "[DEMOGRAPHIC_DATA]" at bounding box center [1148, 380] width 323 height 27
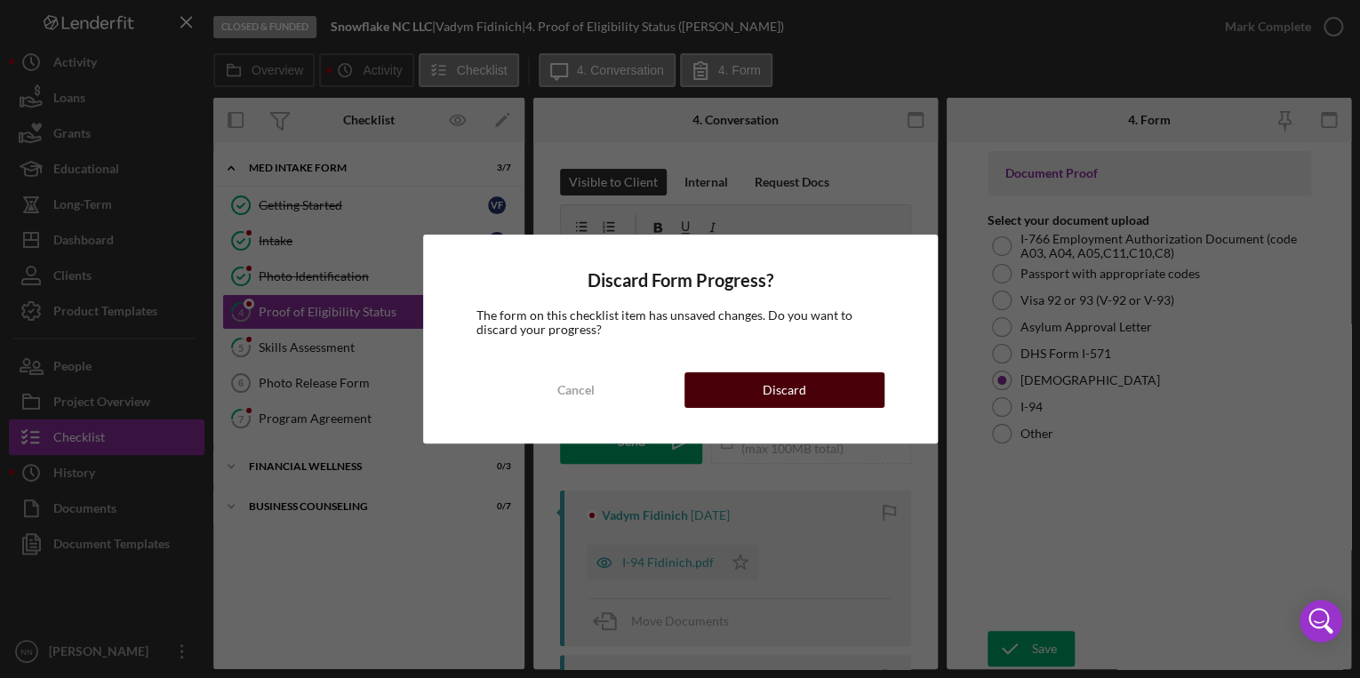
click at [806, 399] on button "Discard" at bounding box center [784, 390] width 200 height 36
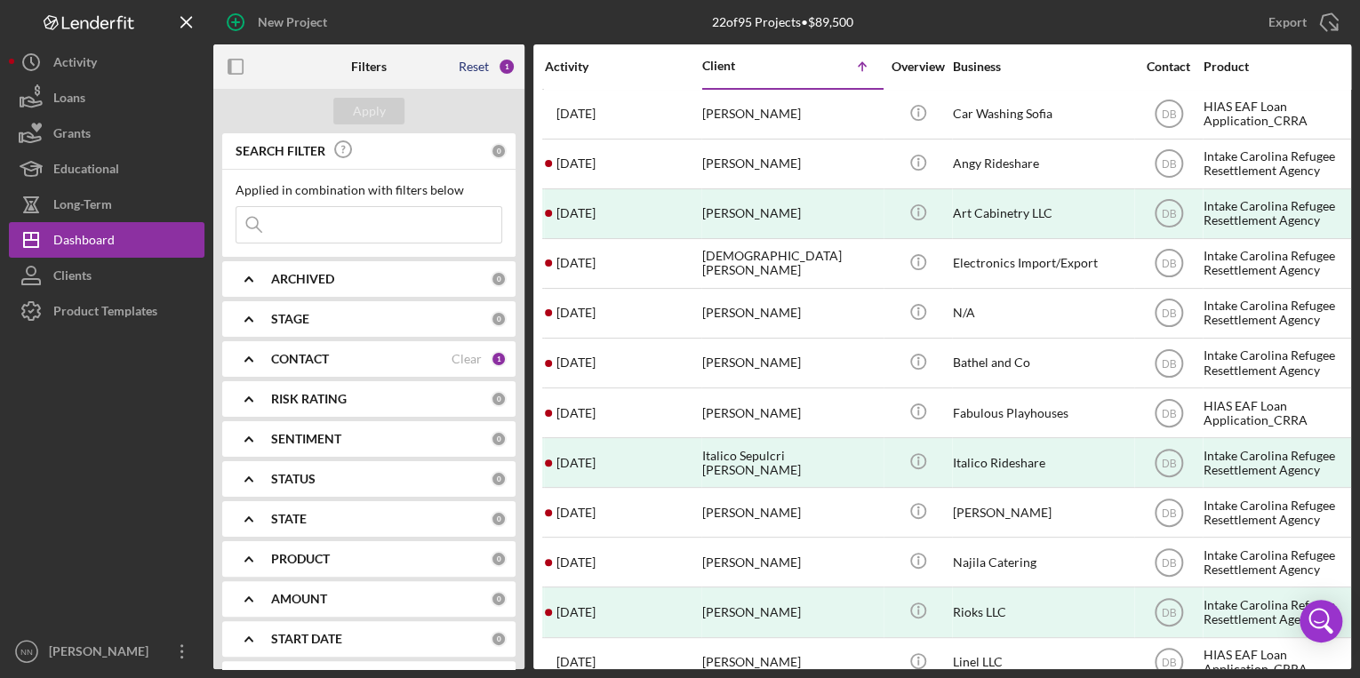
click at [482, 63] on div "Reset" at bounding box center [474, 67] width 30 height 14
click at [373, 112] on div "Apply" at bounding box center [369, 111] width 33 height 27
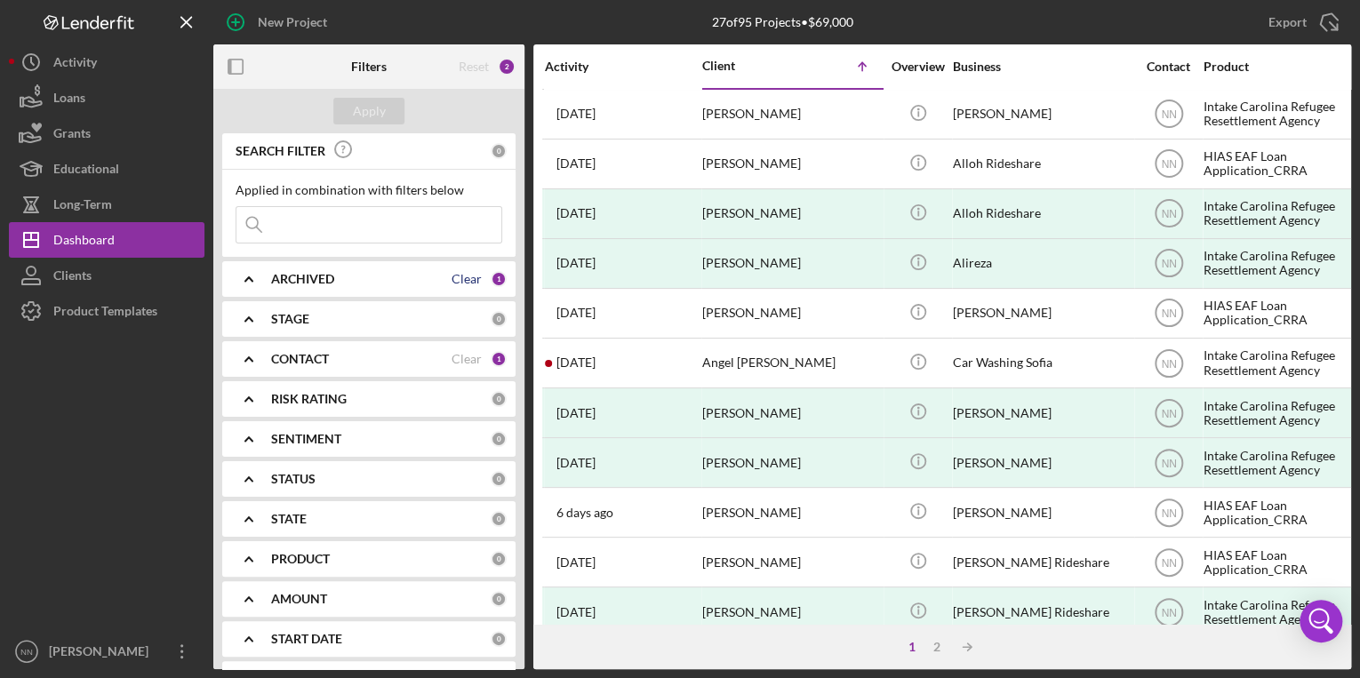
click at [454, 278] on div "Clear" at bounding box center [466, 279] width 30 height 14
click at [469, 356] on div "Clear" at bounding box center [466, 359] width 30 height 14
click at [382, 110] on div "Apply" at bounding box center [369, 111] width 33 height 27
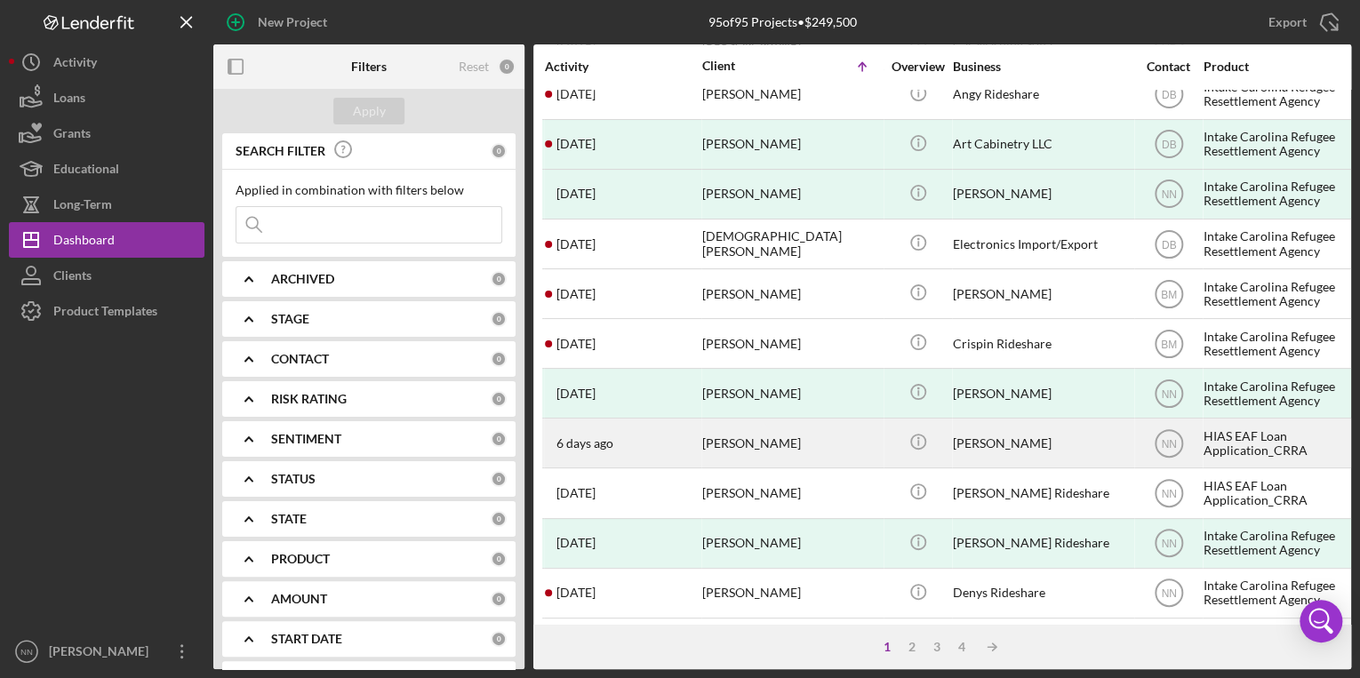
scroll to position [730, 0]
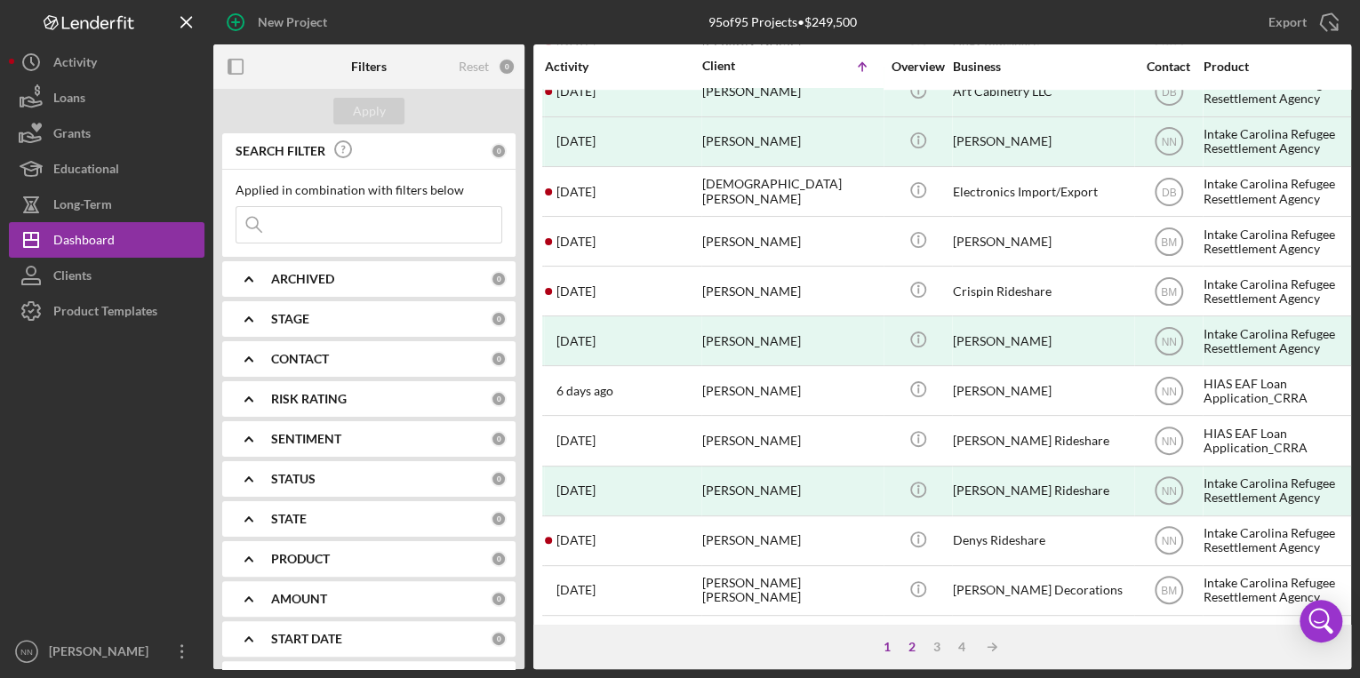
click at [906, 646] on div "2" at bounding box center [911, 647] width 25 height 14
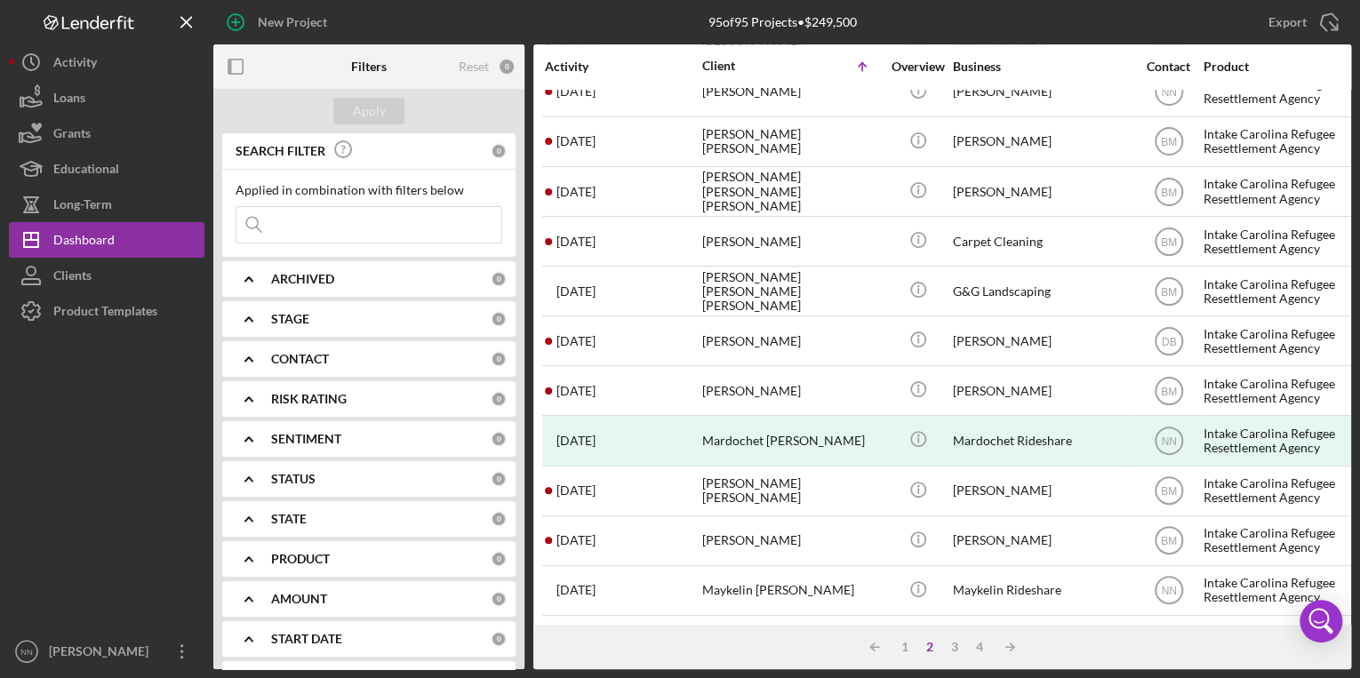
click at [934, 651] on div "2" at bounding box center [929, 647] width 25 height 14
click at [946, 654] on div "3" at bounding box center [954, 647] width 25 height 14
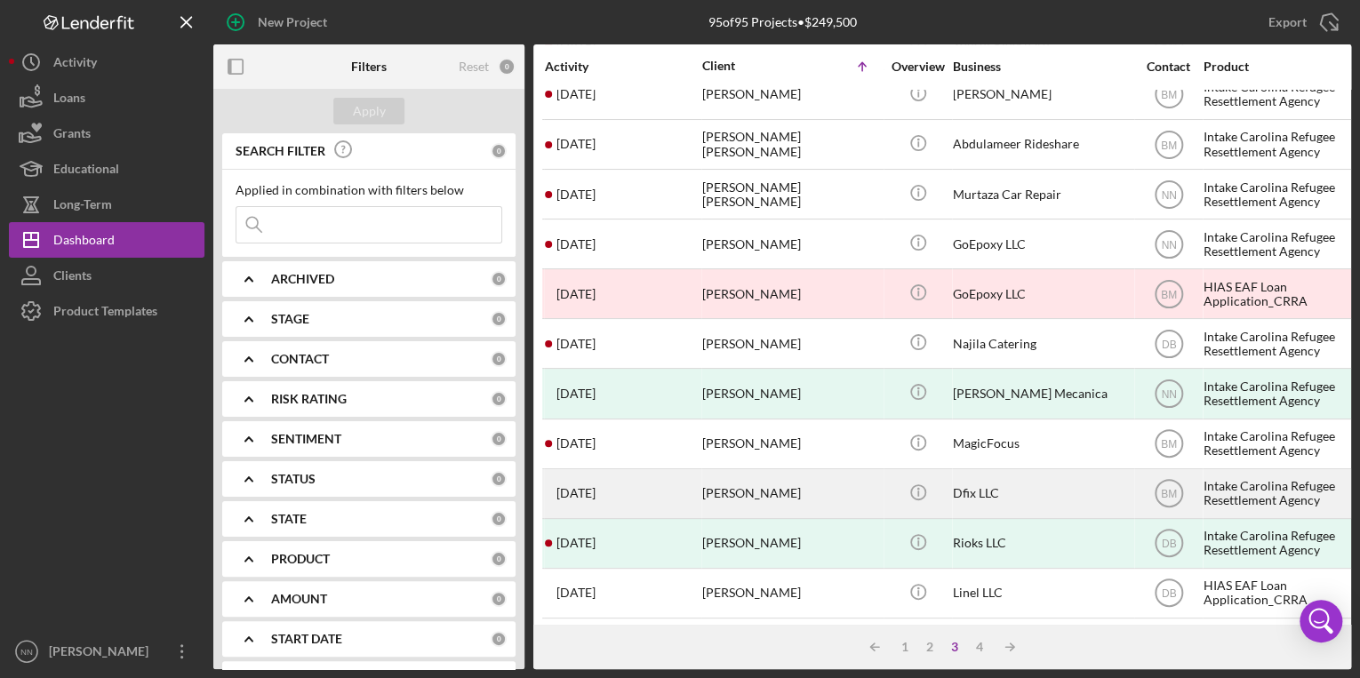
scroll to position [355, 0]
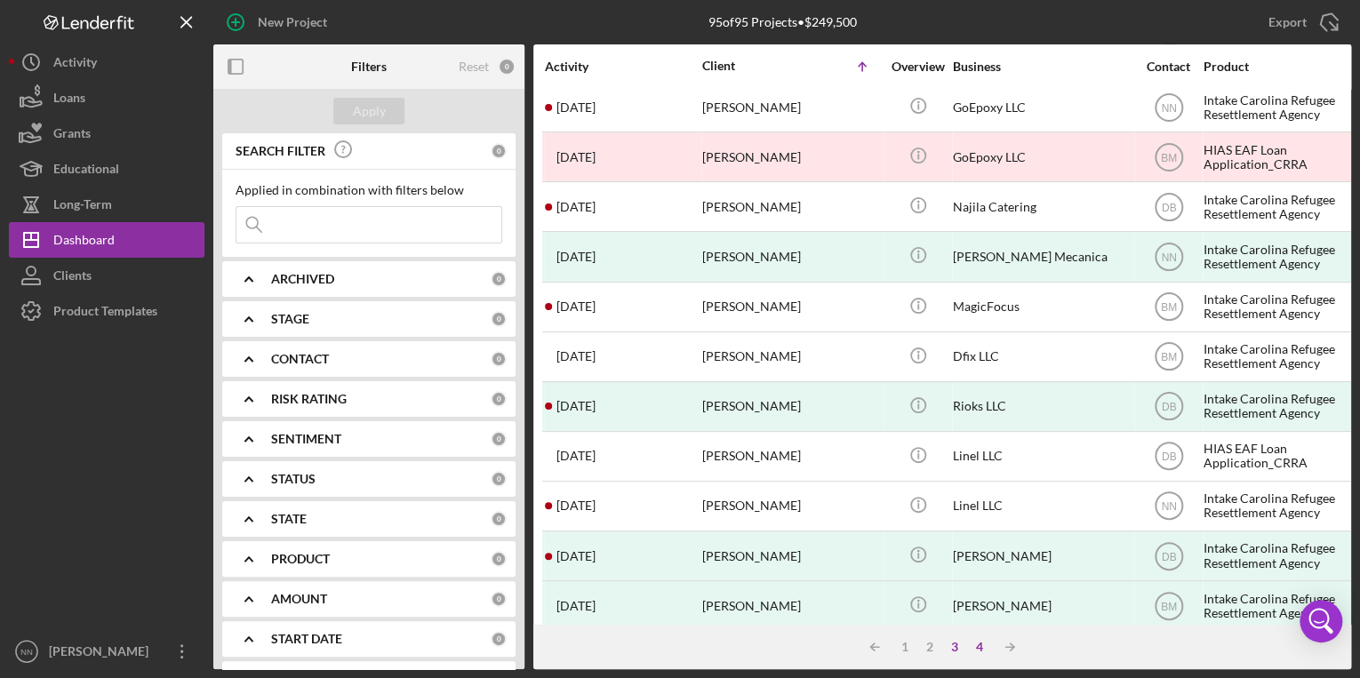
click at [972, 648] on div "4" at bounding box center [979, 647] width 25 height 14
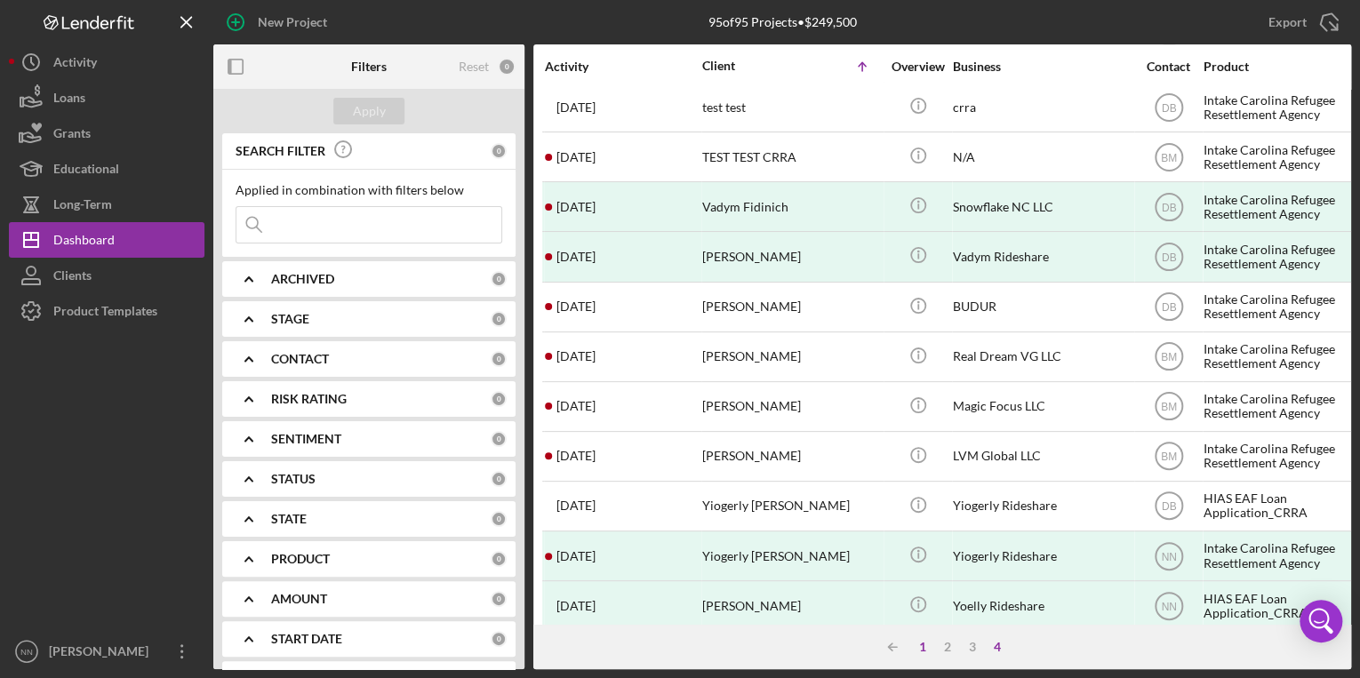
click at [921, 647] on div "1" at bounding box center [922, 647] width 25 height 14
